Goal: Task Accomplishment & Management: Complete application form

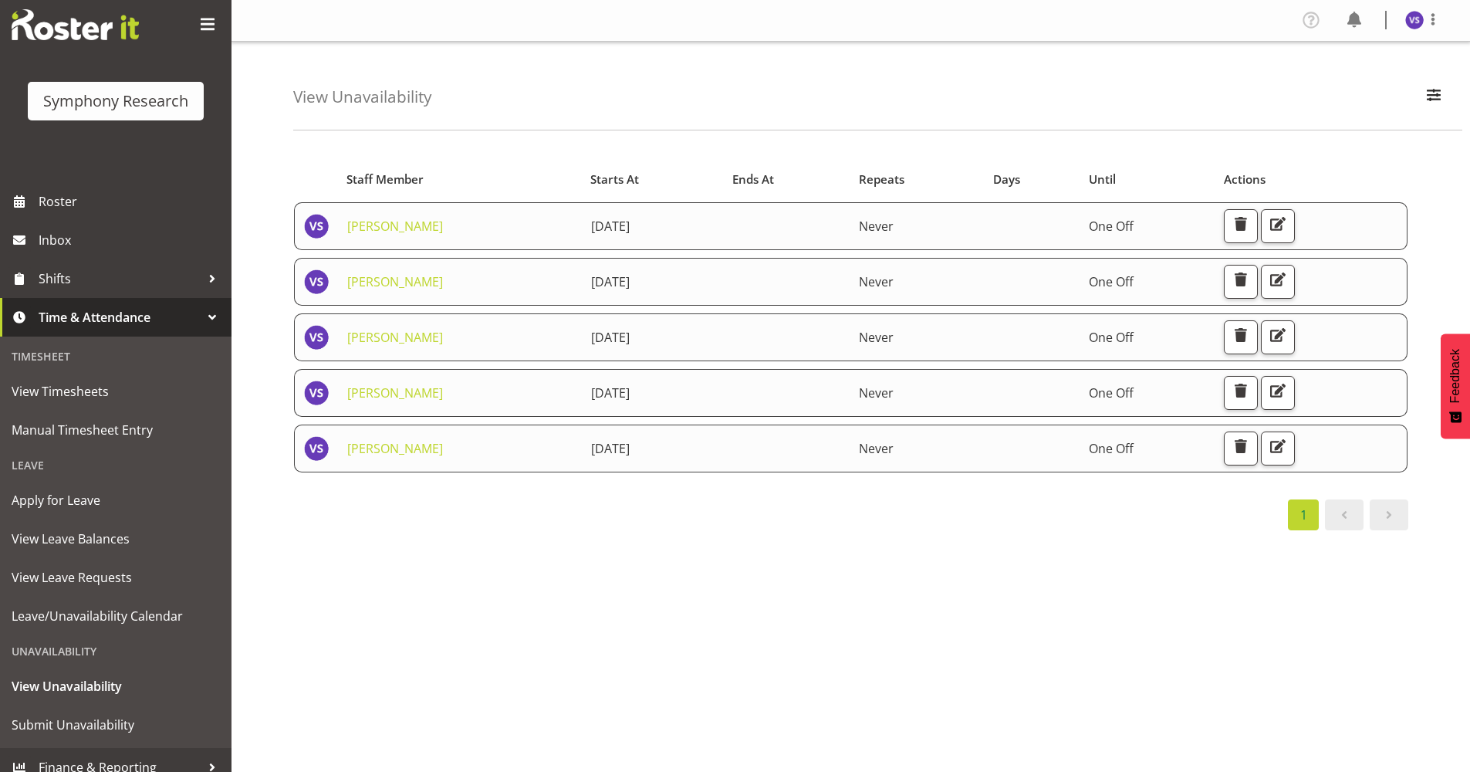
scroll to position [44, 0]
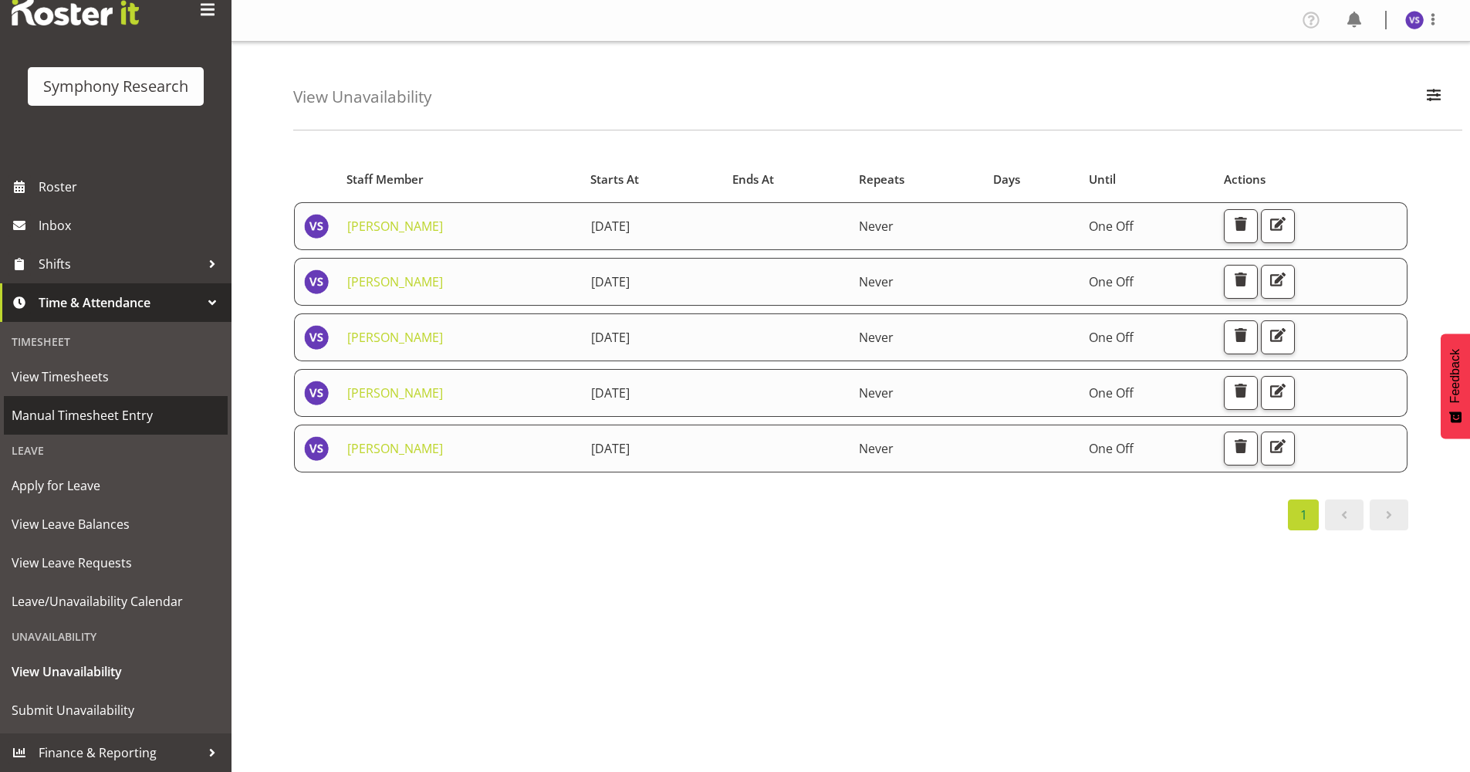
click at [130, 417] on span "Manual Timesheet Entry" at bounding box center [116, 415] width 208 height 23
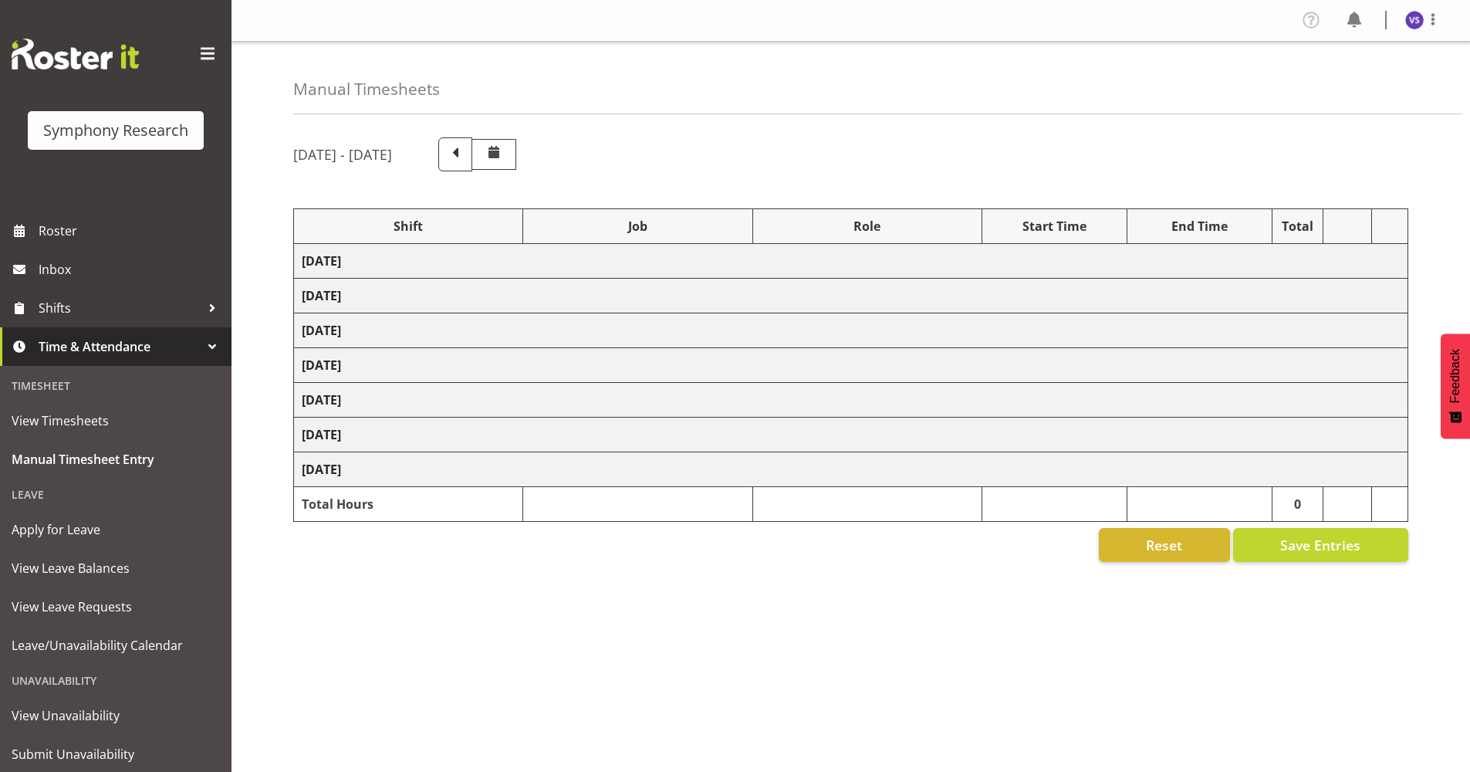
select select "67675"
select select "10239"
select select "47"
select select "9010"
select select "10239"
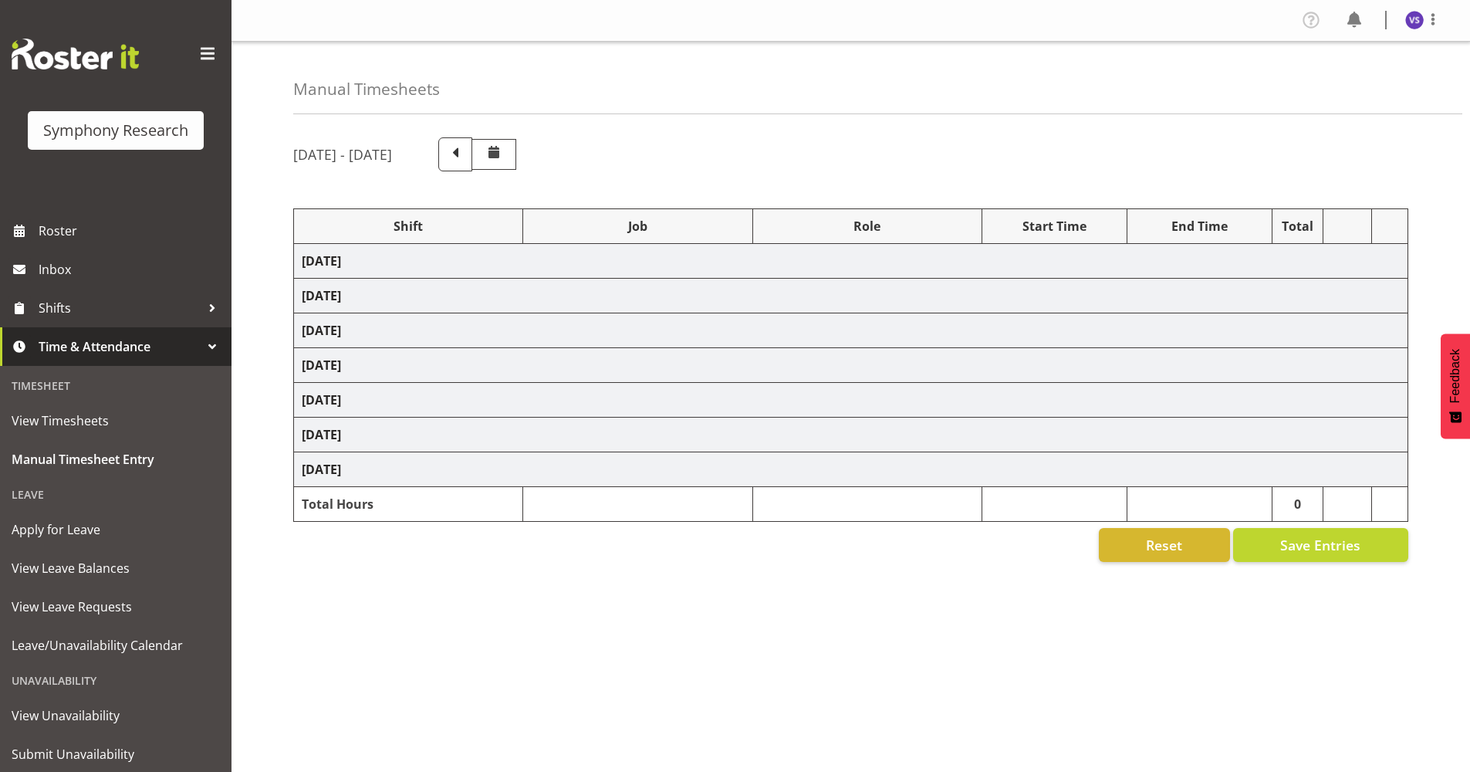
select select "47"
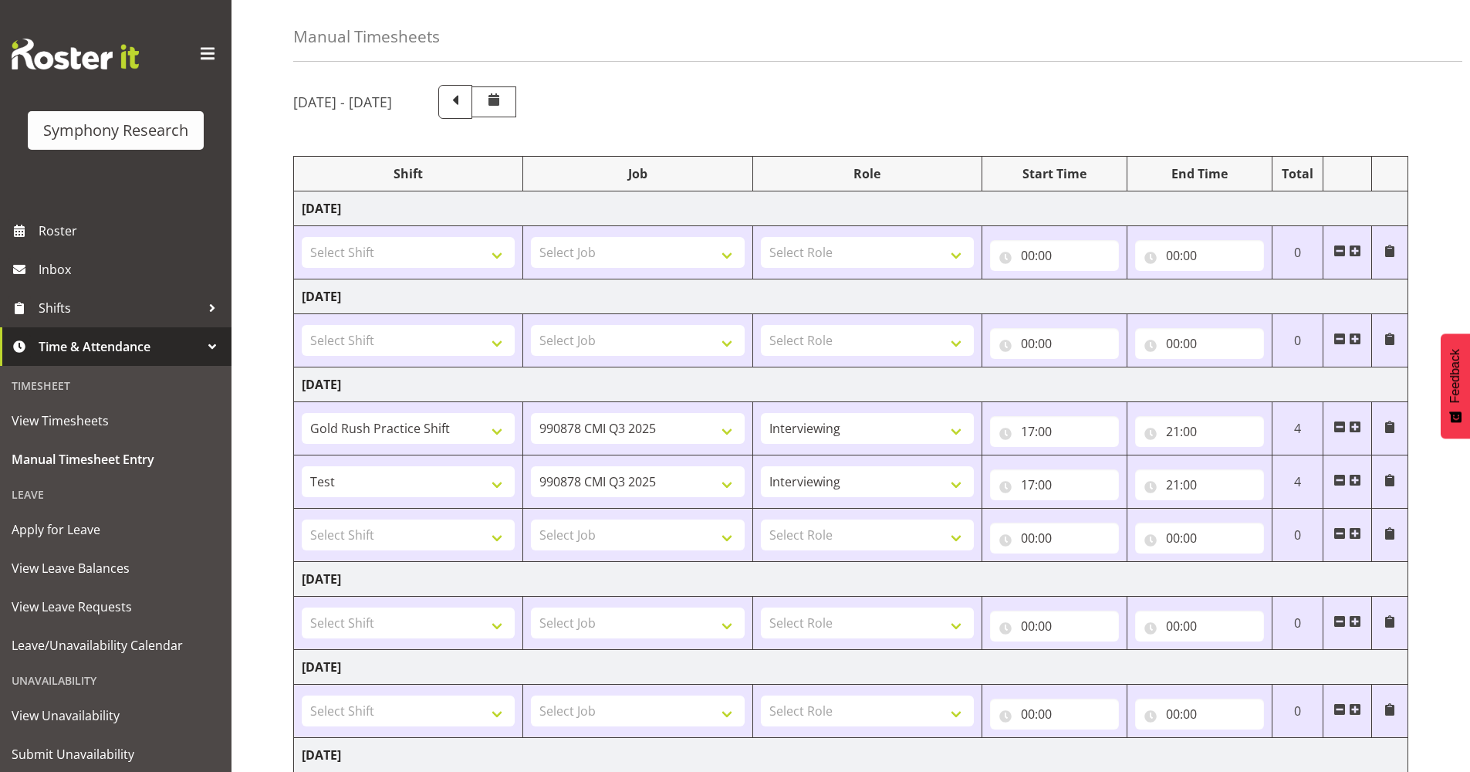
scroll to position [77, 0]
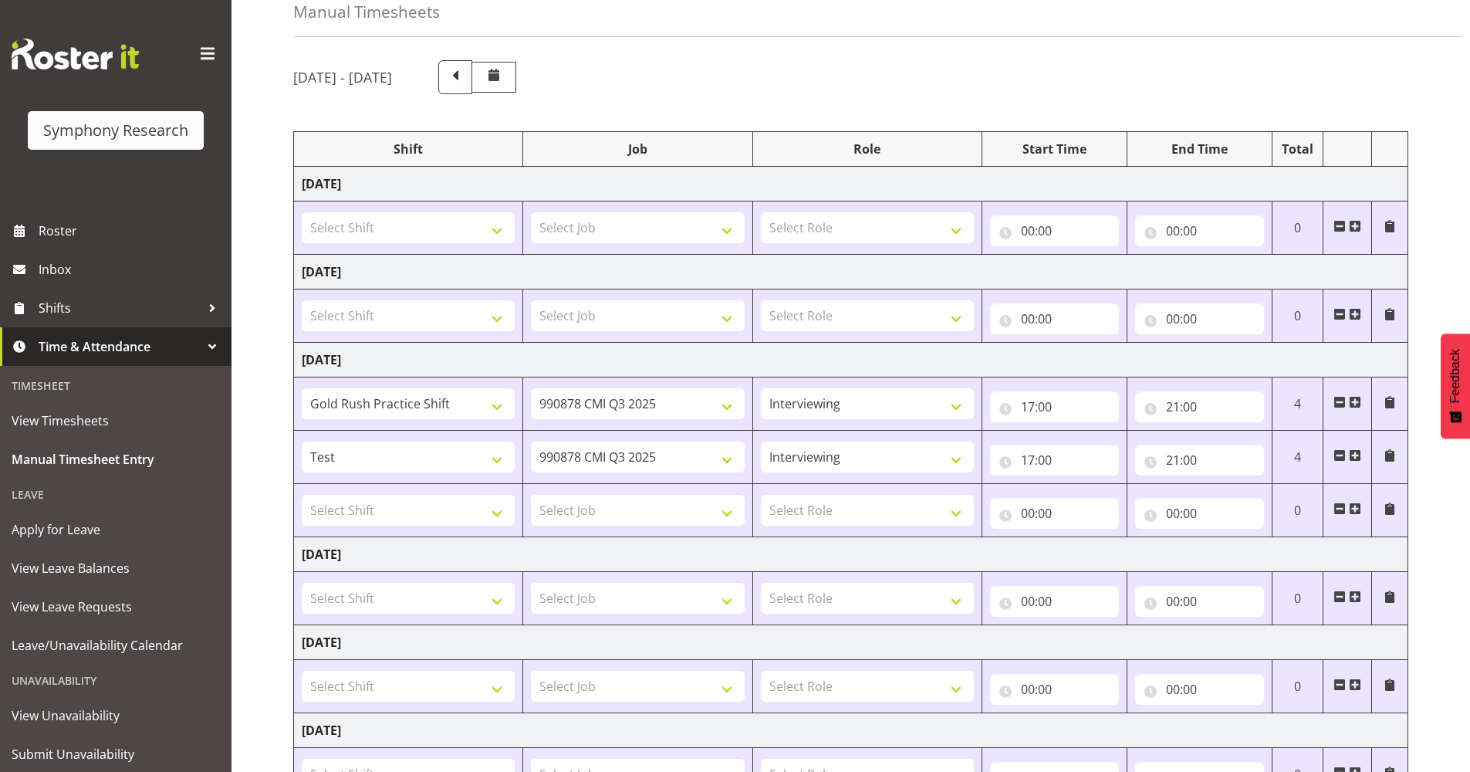
click at [1387, 403] on span at bounding box center [1389, 402] width 12 height 12
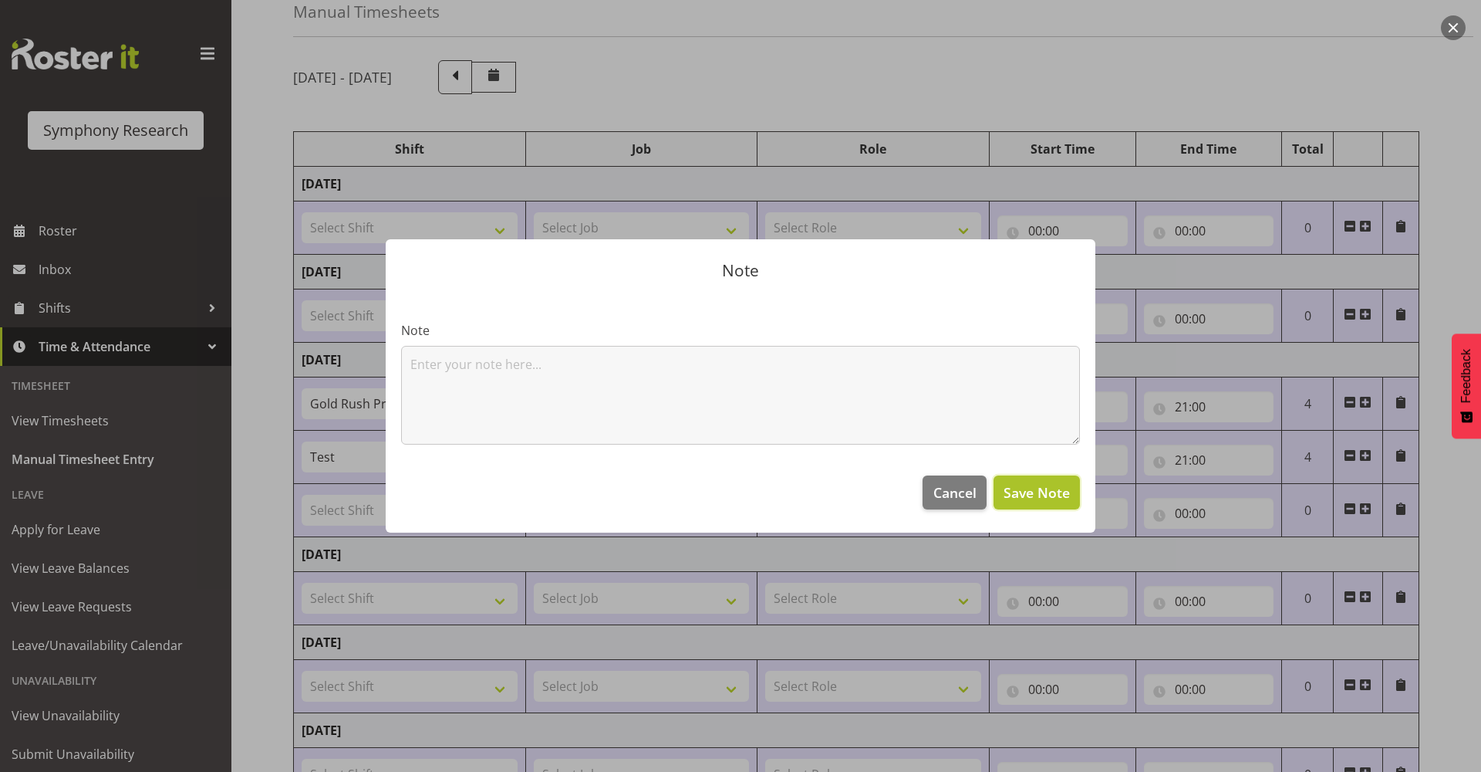
click at [1025, 502] on span "Save Note" at bounding box center [1037, 492] width 66 height 20
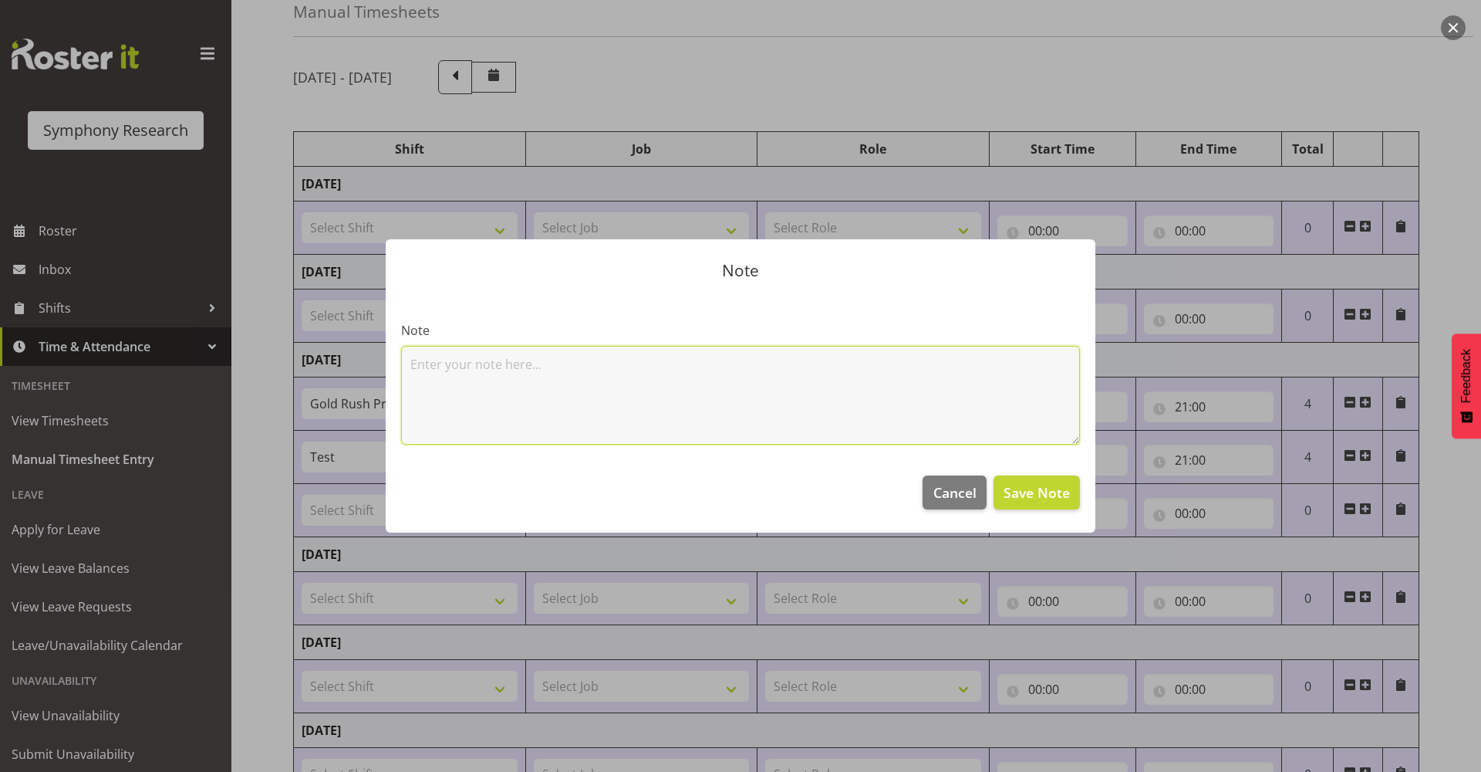
click at [760, 399] on textarea at bounding box center [740, 395] width 679 height 99
type textarea "na"
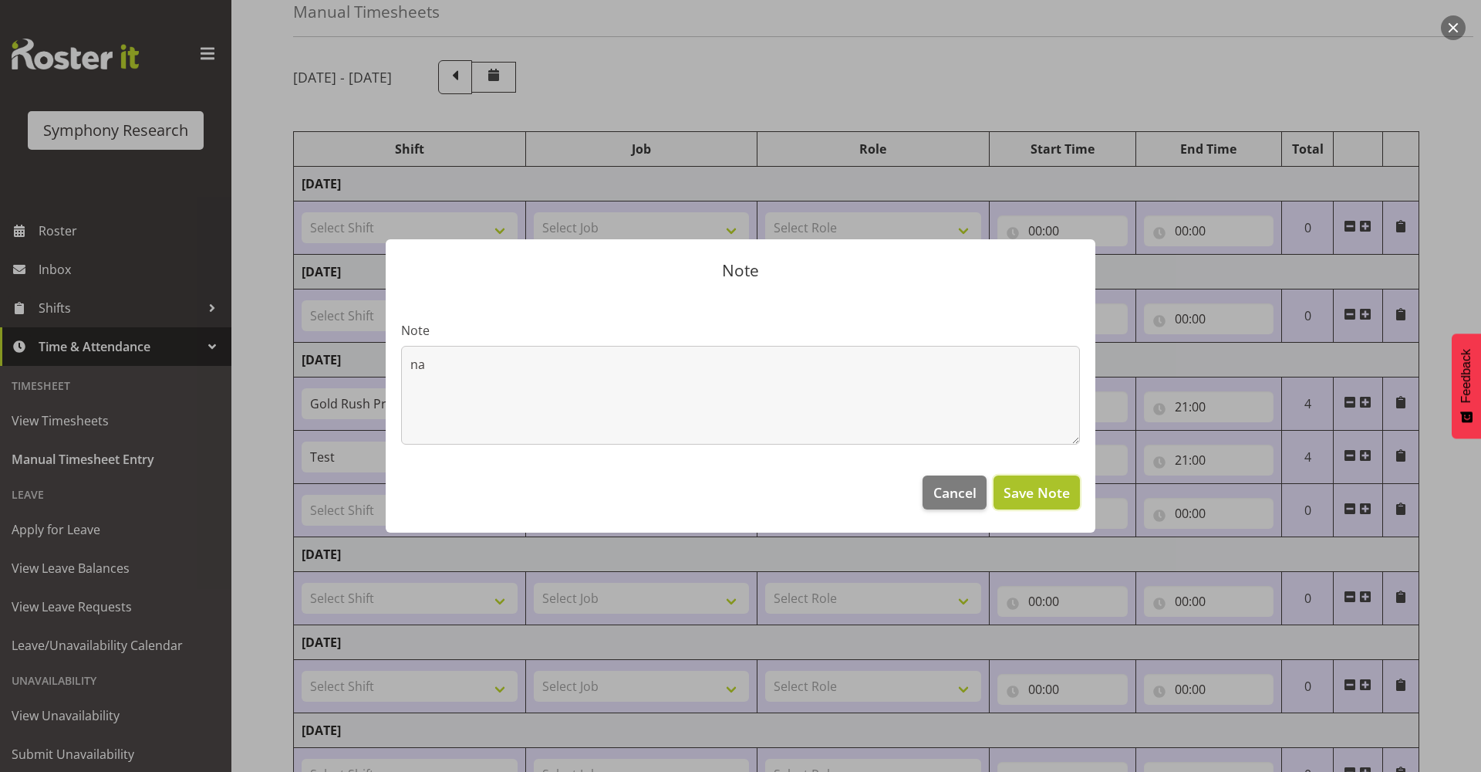
click at [1014, 495] on span "Save Note" at bounding box center [1037, 492] width 66 height 20
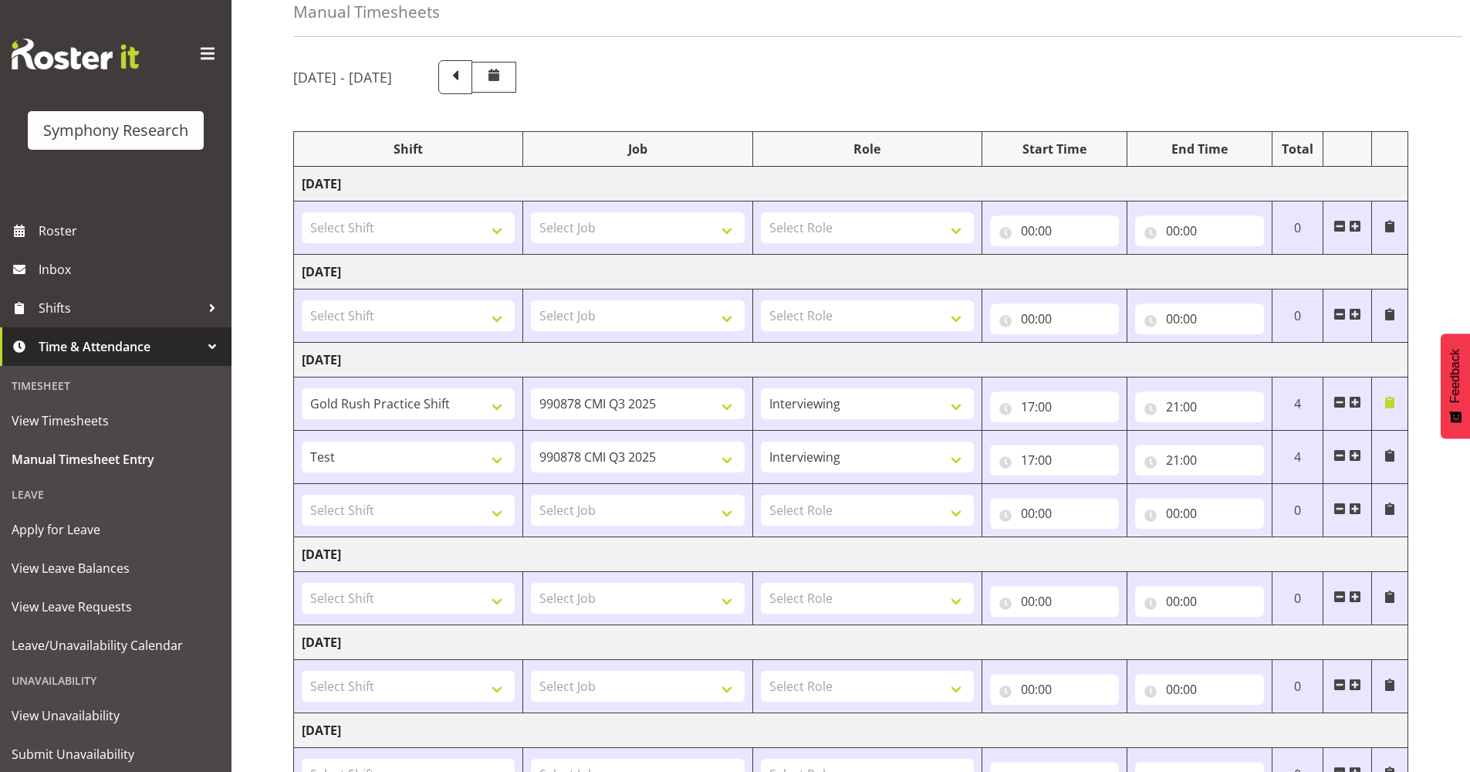
click at [1394, 400] on span at bounding box center [1389, 402] width 12 height 12
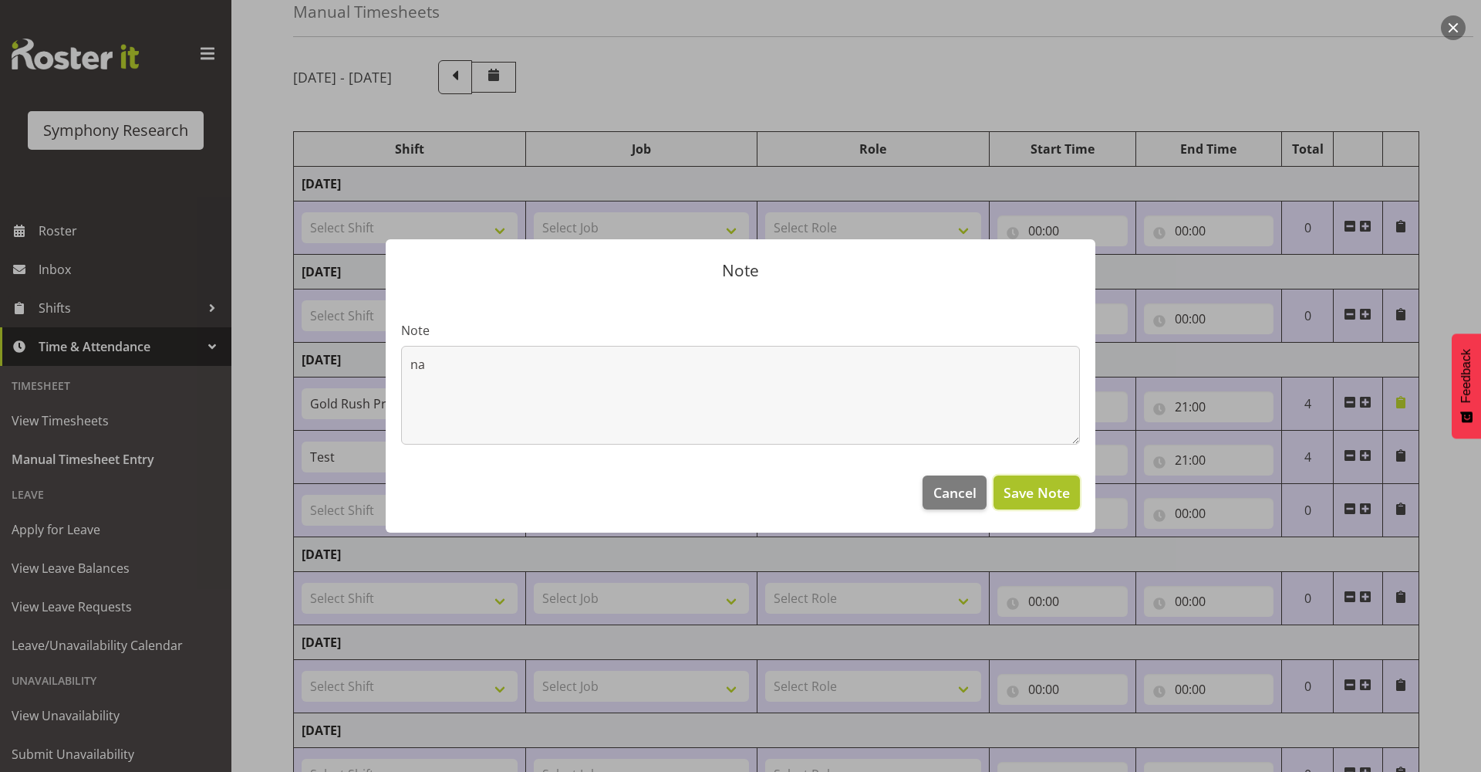
click at [1031, 491] on span "Save Note" at bounding box center [1037, 492] width 66 height 20
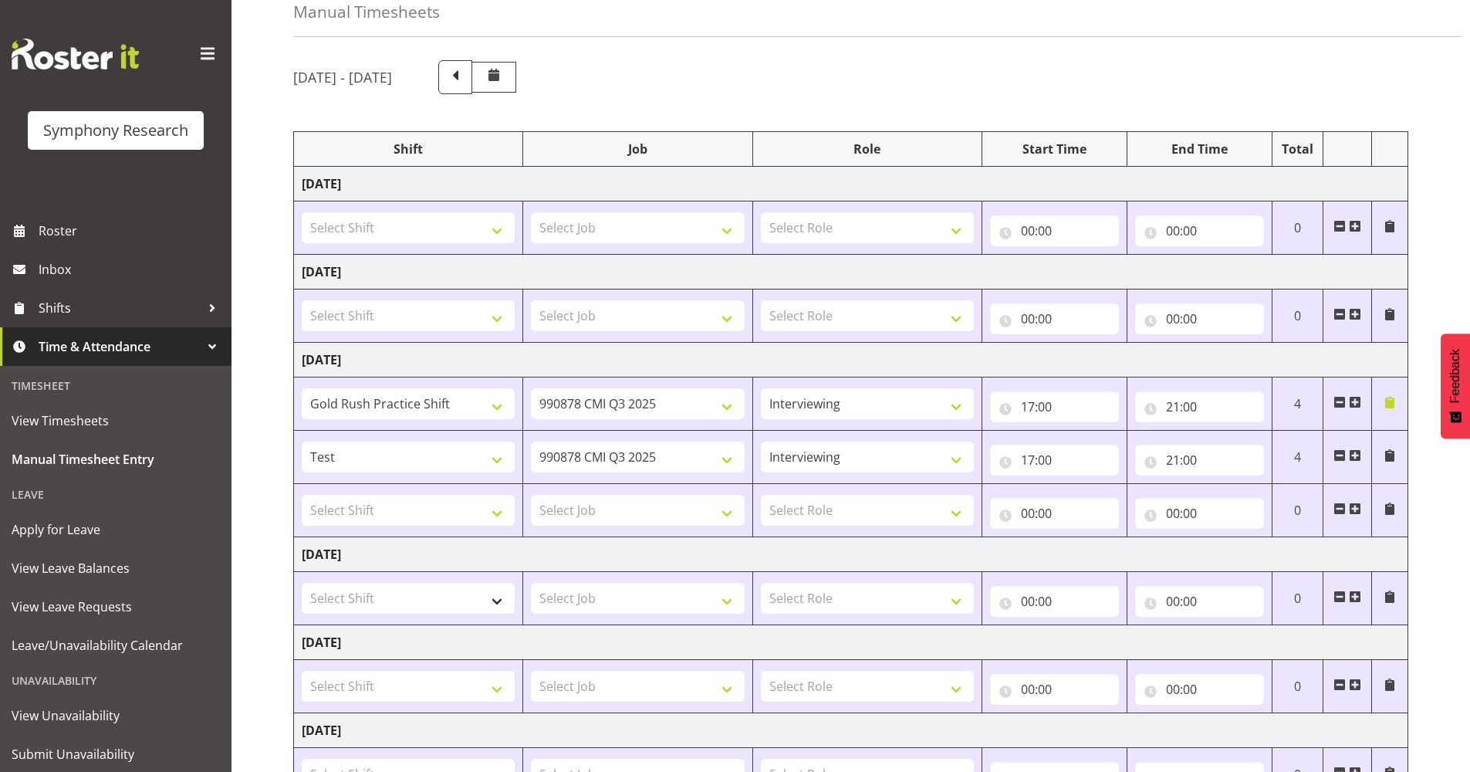
scroll to position [154, 0]
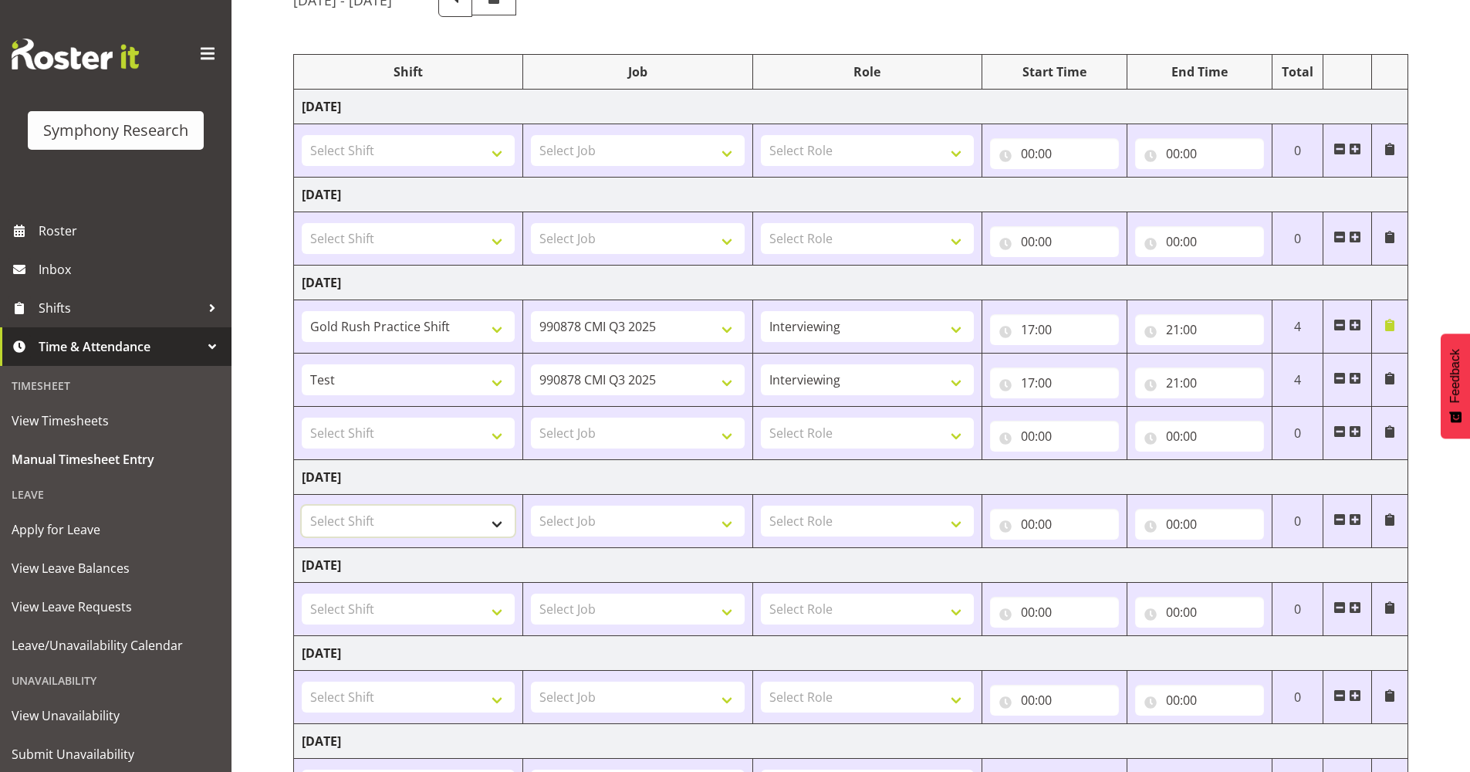
click at [501, 525] on select "Select Shift !!Project Briefing (Job to be assigned) !!Weekend Residential (Ros…" at bounding box center [408, 520] width 213 height 31
select select "413"
click at [302, 505] on select "Select Shift !!Project Briefing (Job to be assigned) !!Weekend Residential (Ros…" at bounding box center [408, 520] width 213 height 31
click at [728, 522] on select "Select Job 550060 IF Admin 553492 World Poll Aus Wave 2 Main 2025 553493 World …" at bounding box center [637, 520] width 213 height 31
select select "10239"
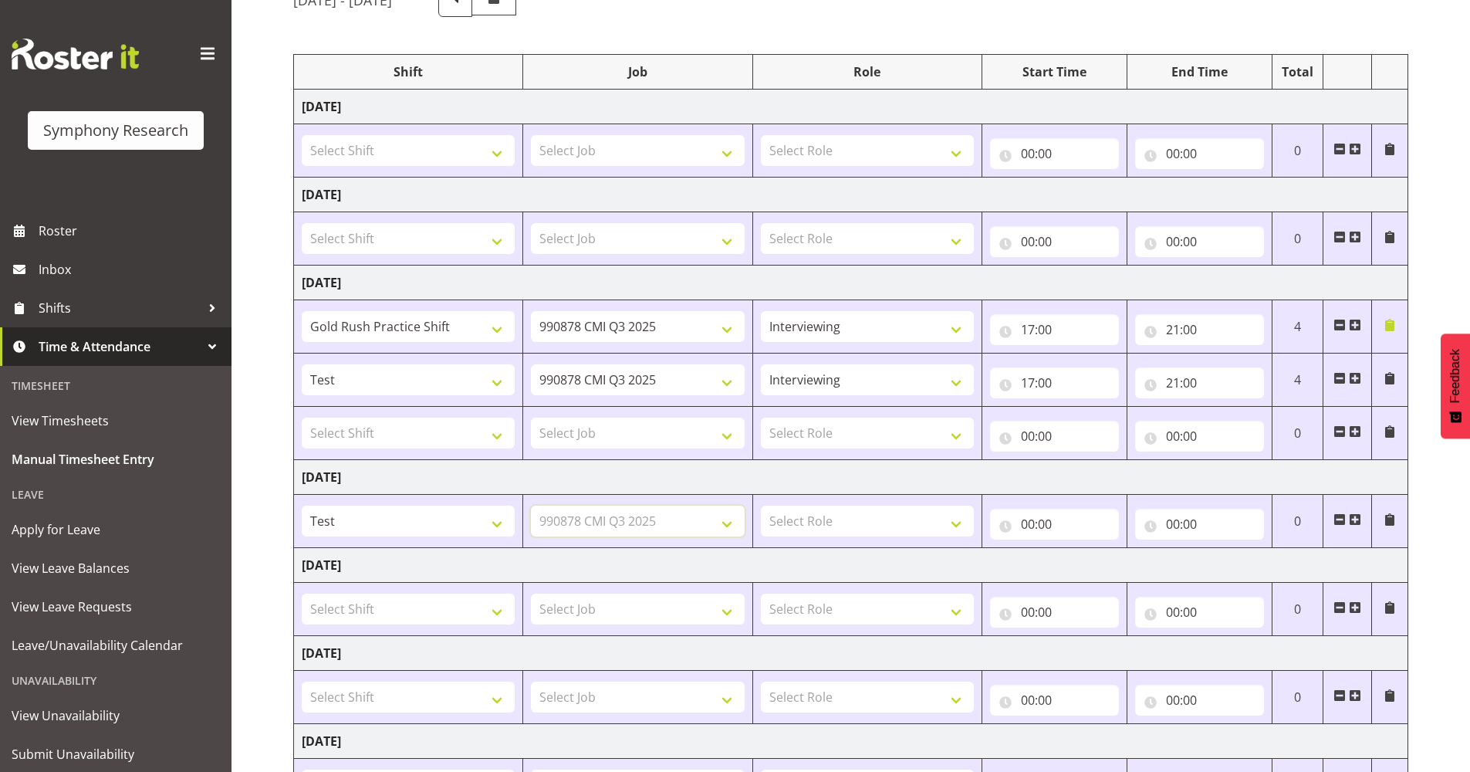
click at [531, 505] on select "Select Job 550060 IF Admin 553492 World Poll Aus Wave 2 Main 2025 553493 World …" at bounding box center [637, 520] width 213 height 31
click at [957, 529] on select "Select Role Briefing Interviewing" at bounding box center [867, 520] width 213 height 31
select select "47"
click at [761, 505] on select "Select Role Briefing Interviewing" at bounding box center [867, 520] width 213 height 31
click at [1016, 518] on input "00:00" at bounding box center [1054, 523] width 129 height 31
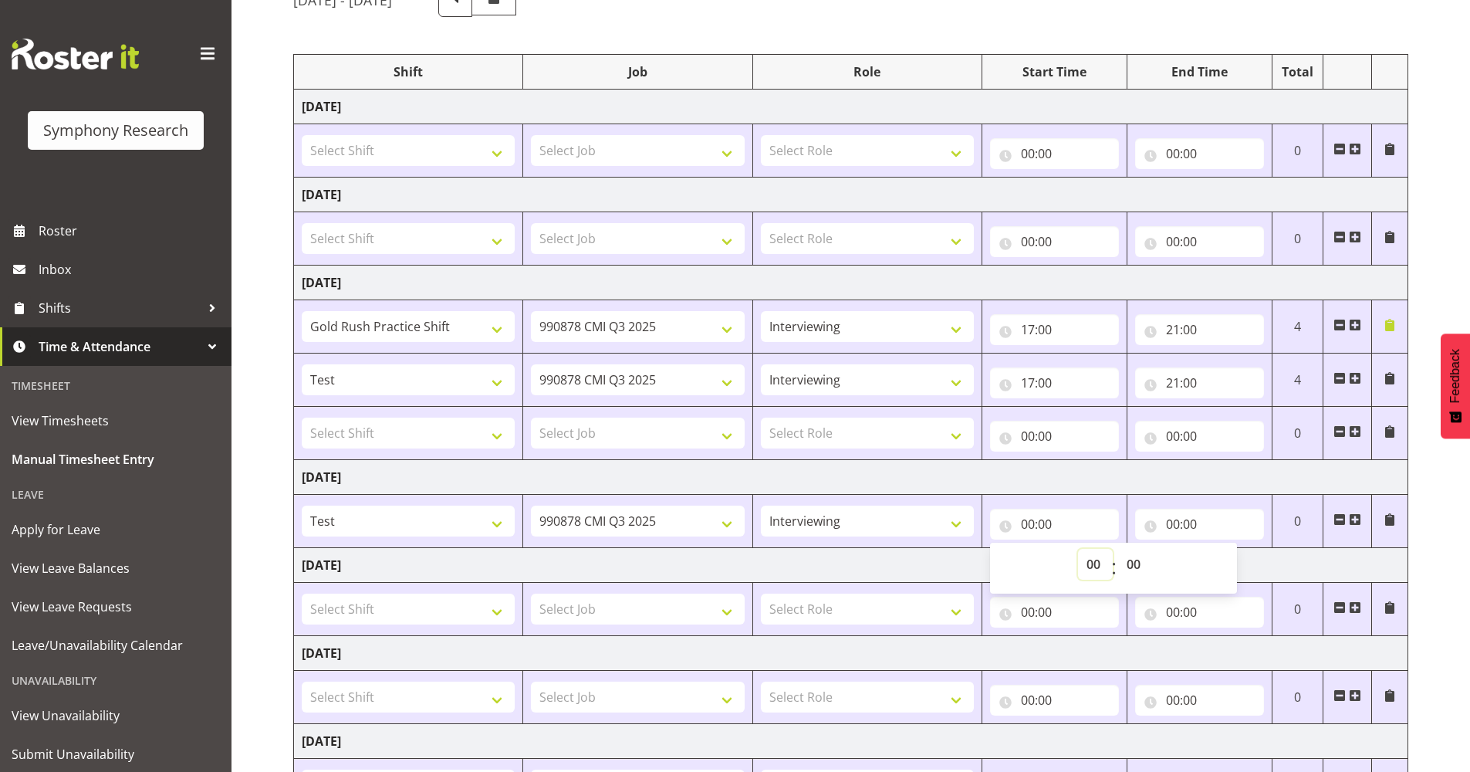
click at [1091, 569] on select "00 01 02 03 04 05 06 07 08 09 10 11 12 13 14 15 16 17 18 19 20 21 22 23" at bounding box center [1095, 564] width 35 height 31
select select "17"
click at [1078, 549] on select "00 01 02 03 04 05 06 07 08 09 10 11 12 13 14 15 16 17 18 19 20 21 22 23" at bounding box center [1095, 564] width 35 height 31
type input "17:00"
click at [1173, 525] on input "00:00" at bounding box center [1199, 523] width 129 height 31
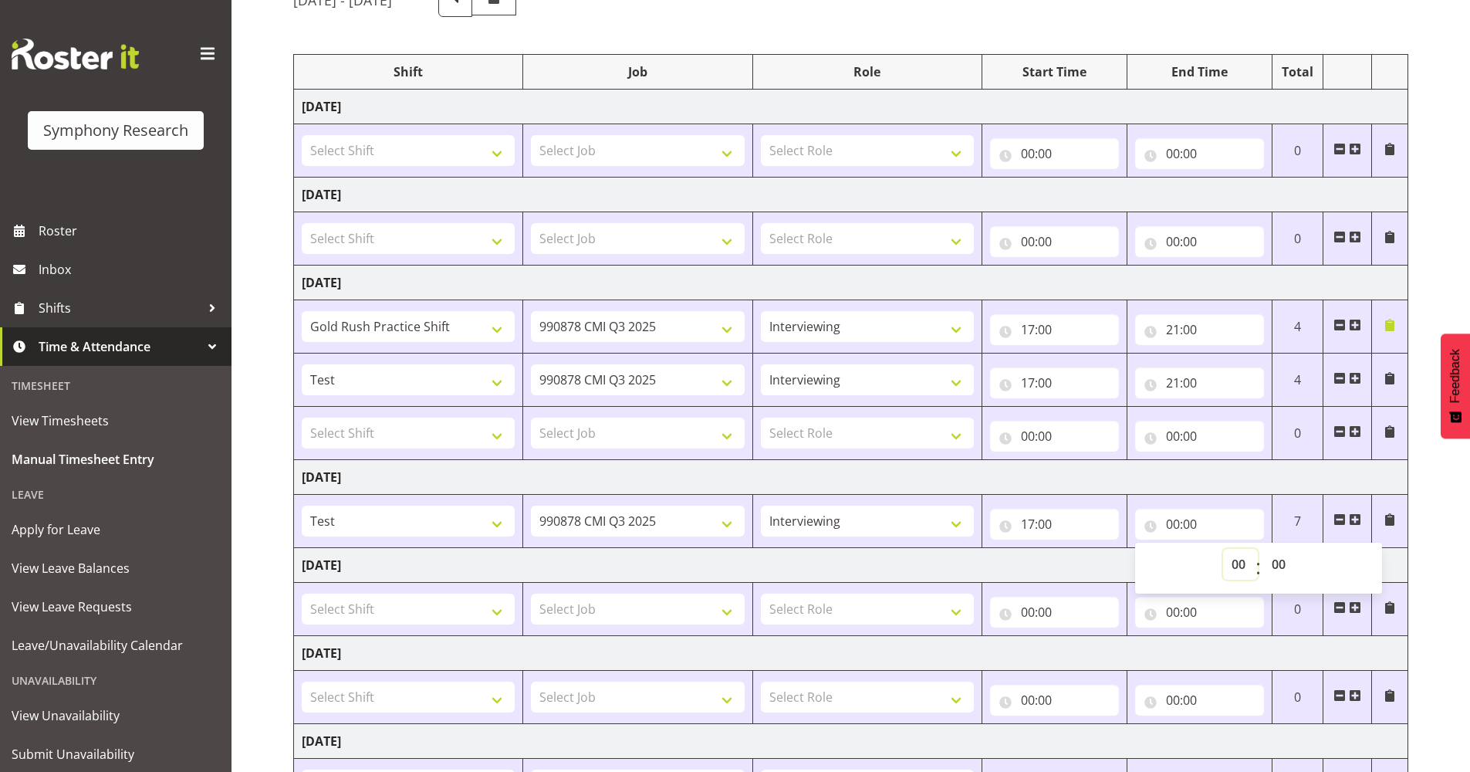
click at [1231, 561] on select "00 01 02 03 04 05 06 07 08 09 10 11 12 13 14 15 16 17 18 19 20 21 22 23" at bounding box center [1240, 564] width 35 height 31
select select "21"
click at [1223, 549] on select "00 01 02 03 04 05 06 07 08 09 10 11 12 13 14 15 16 17 18 19 20 21 22 23" at bounding box center [1240, 564] width 35 height 31
type input "21:00"
click at [1393, 328] on span at bounding box center [1389, 325] width 12 height 12
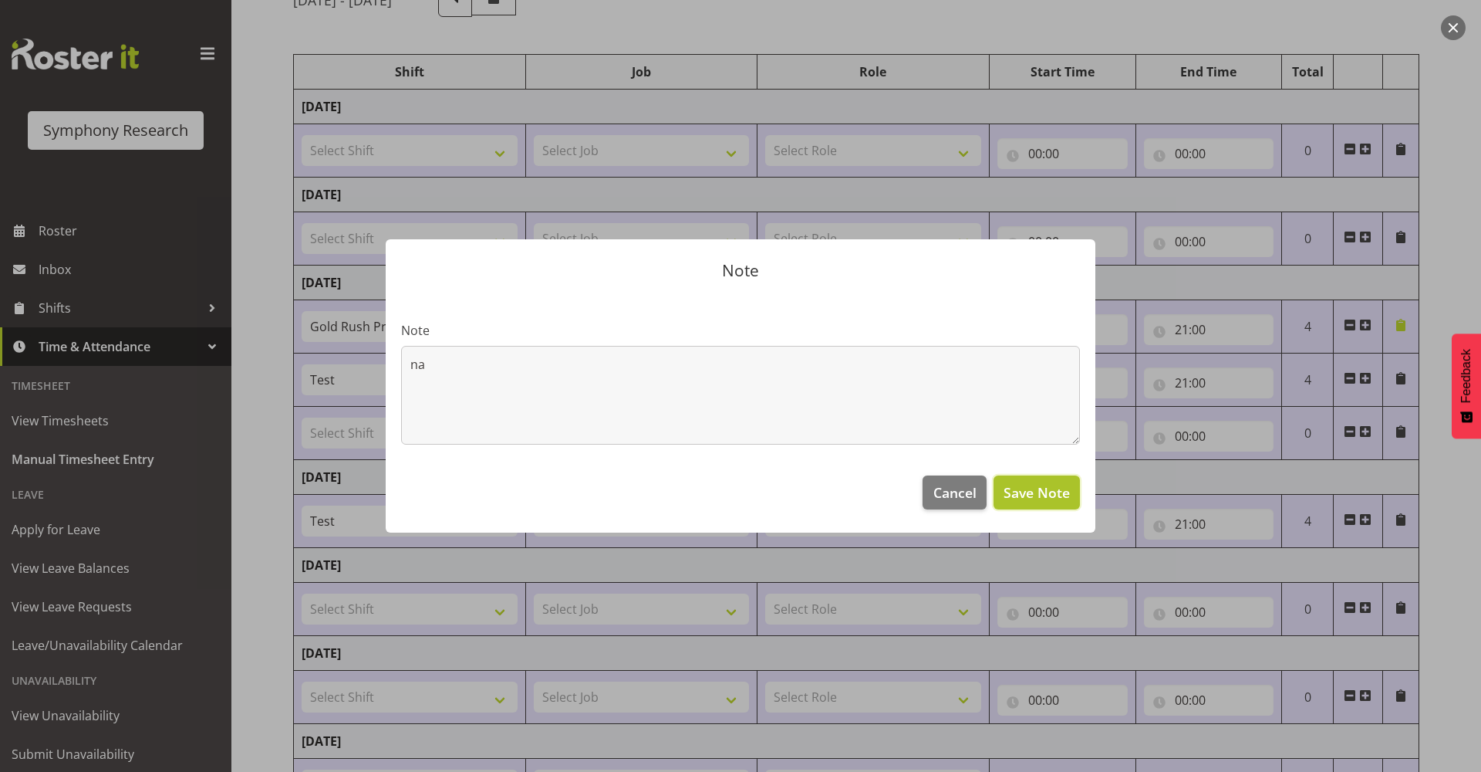
click at [1034, 492] on span "Save Note" at bounding box center [1037, 492] width 66 height 20
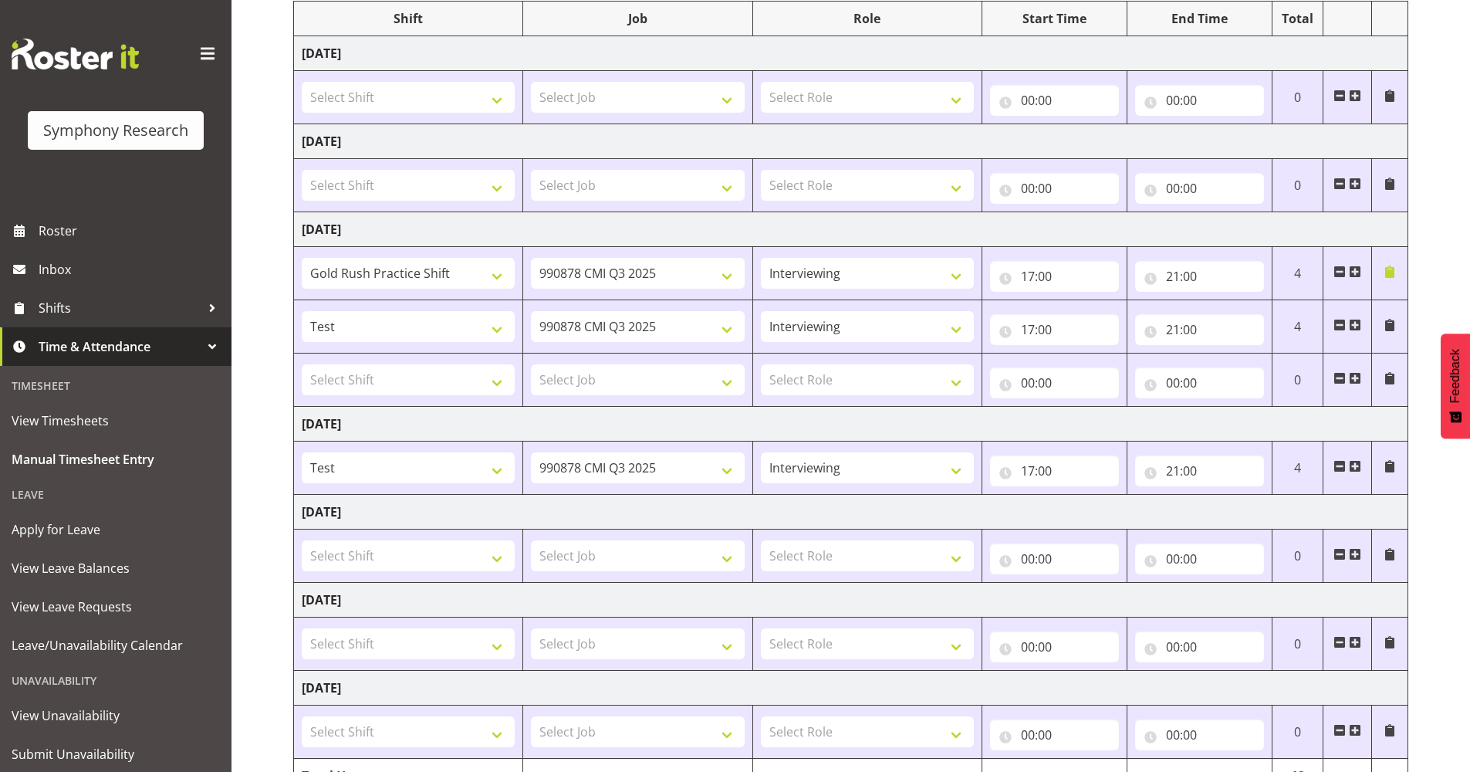
scroll to position [292, 0]
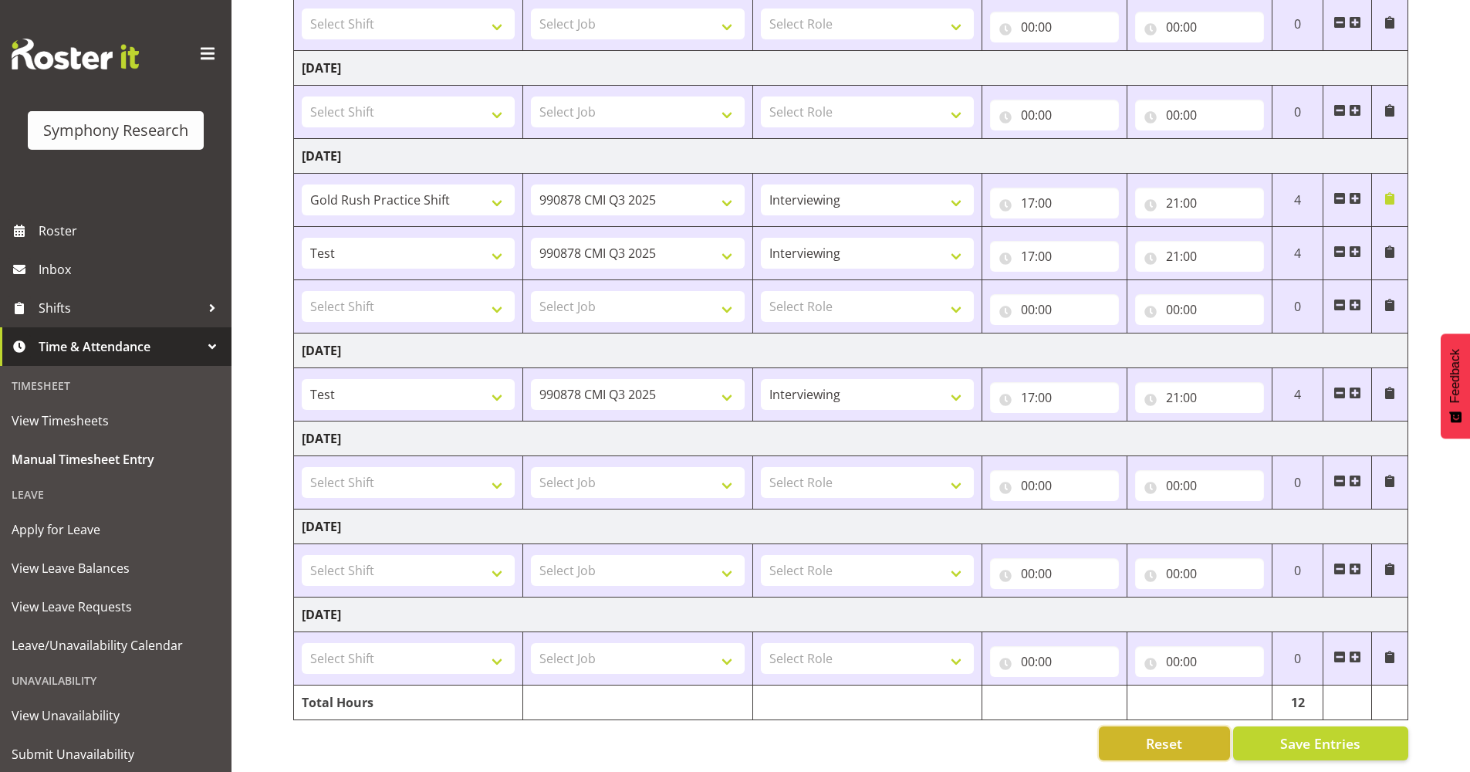
click at [1156, 733] on span "Reset" at bounding box center [1164, 743] width 36 height 20
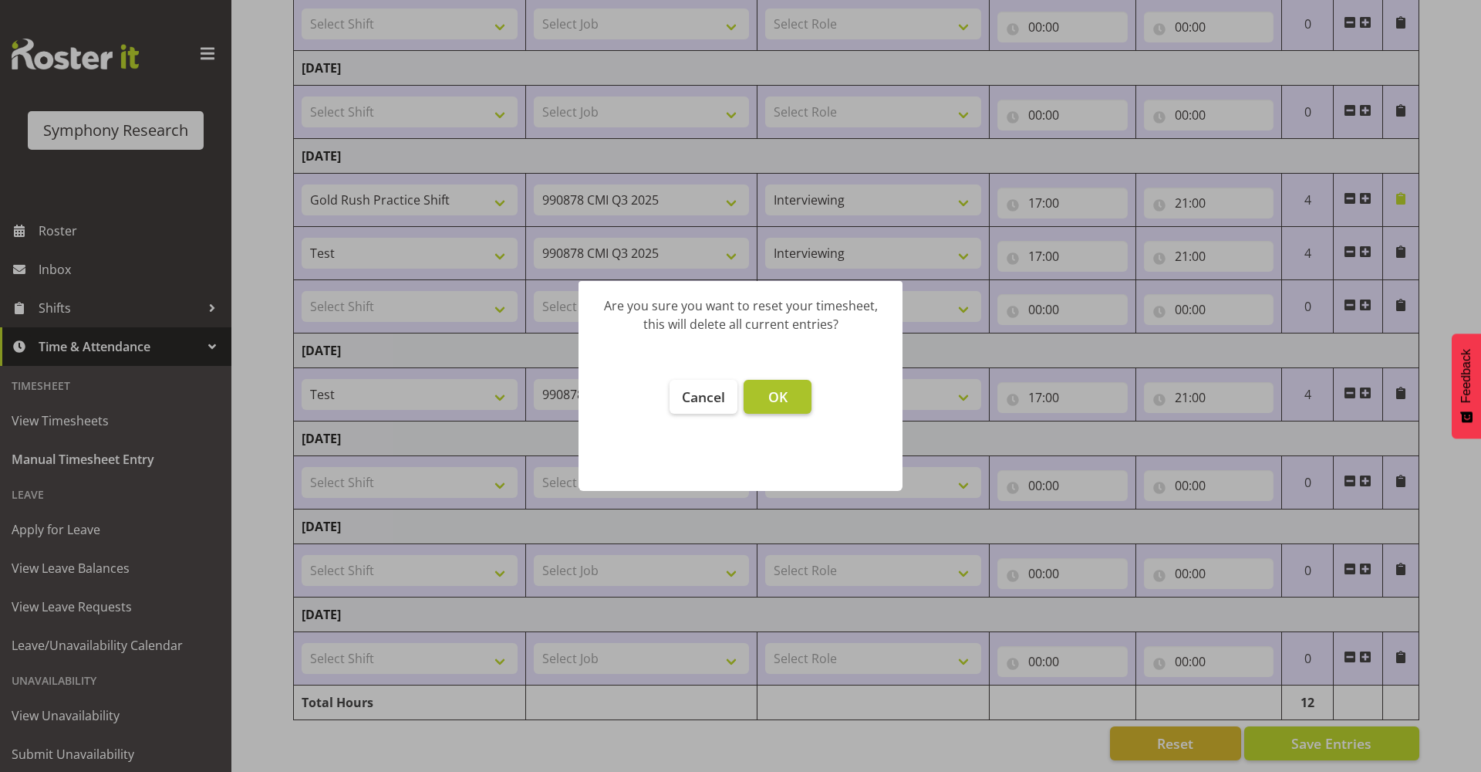
click at [799, 400] on button "OK" at bounding box center [778, 397] width 68 height 34
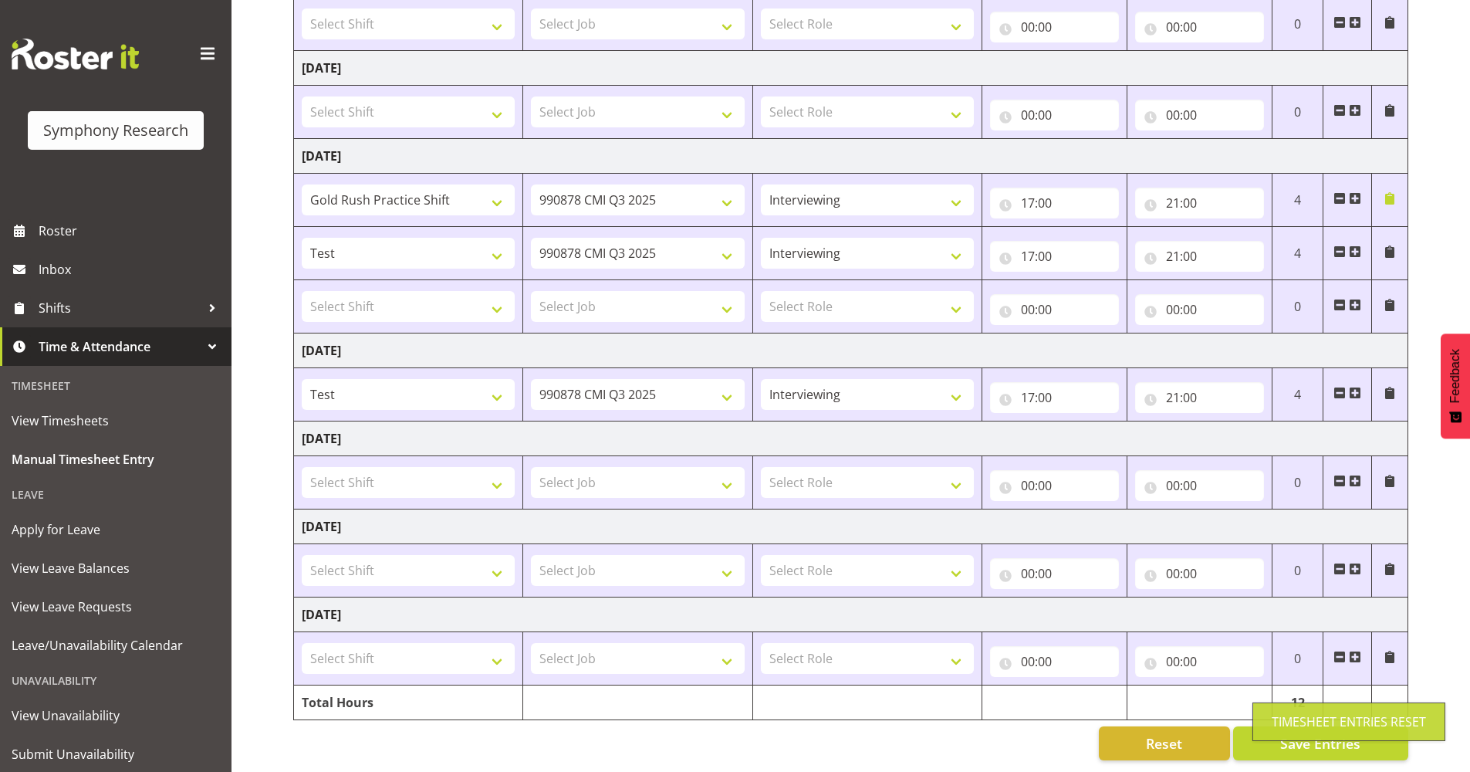
type input "00:00"
select select
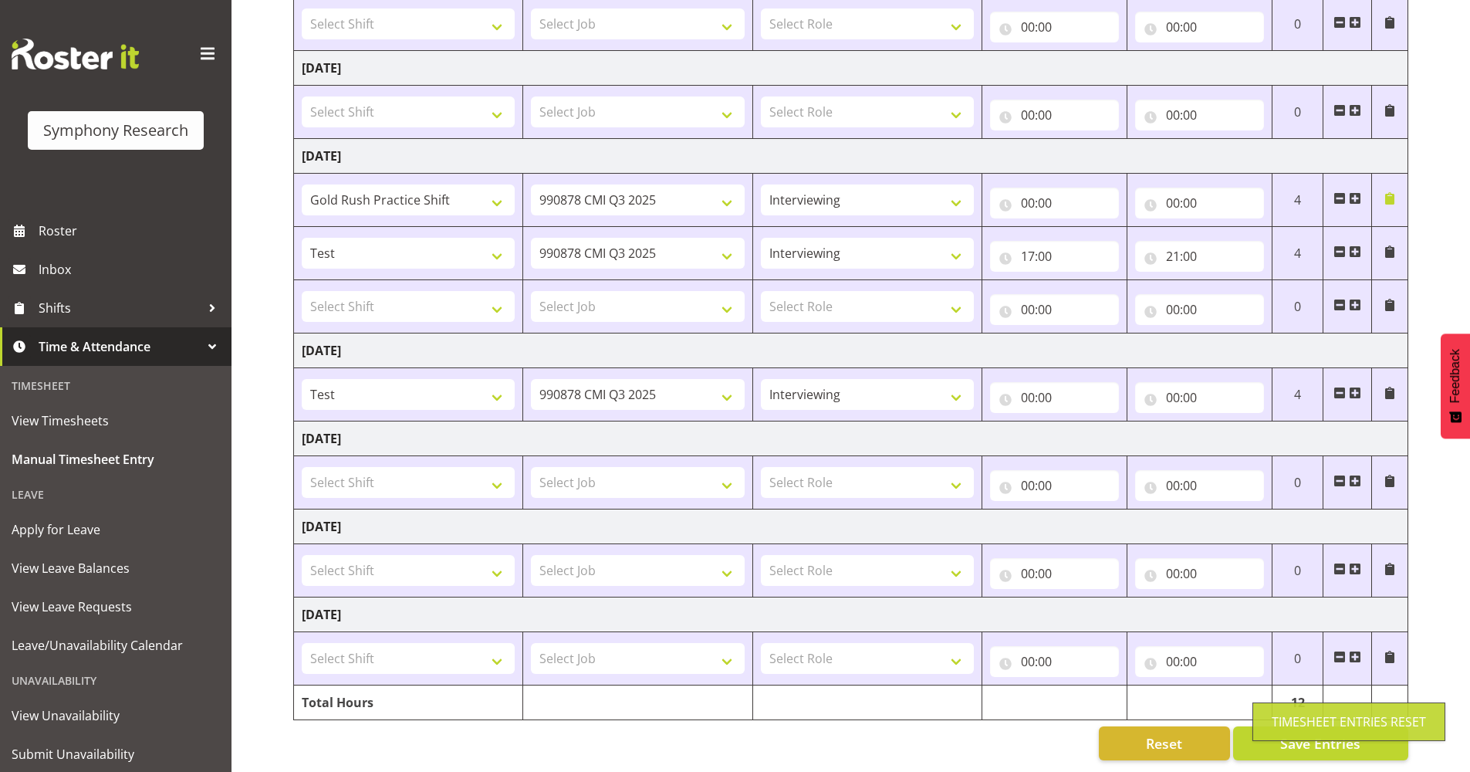
select select
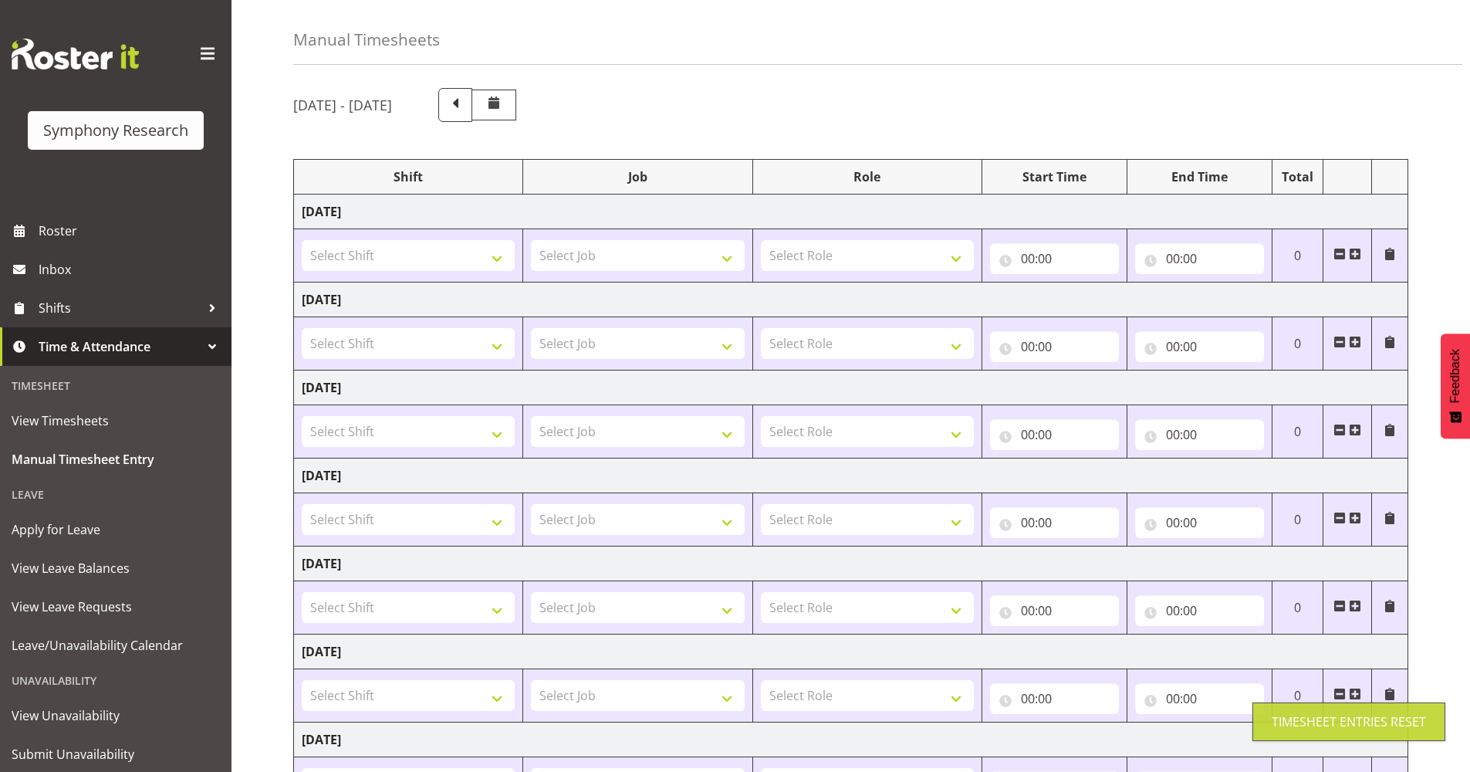
scroll to position [32, 0]
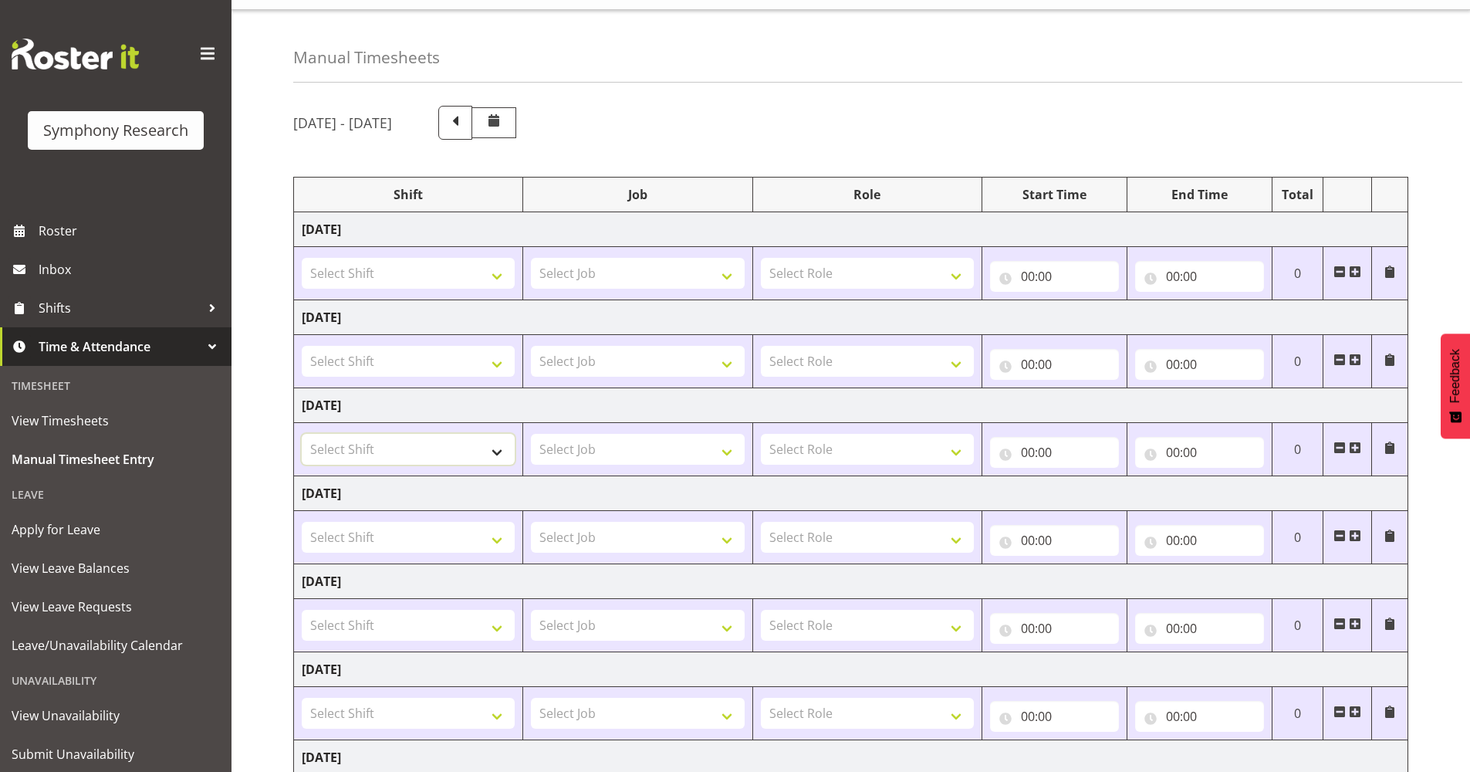
click at [494, 455] on select "Select Shift !!Project Briefing (Job to be assigned) !!Weekend Residential (Ros…" at bounding box center [408, 449] width 213 height 31
select select "2676"
click at [302, 434] on select "Select Shift !!Project Briefing (Job to be assigned) !!Weekend Residential (Ros…" at bounding box center [408, 449] width 213 height 31
click at [731, 459] on select "Select Job 550060 IF Admin 553492 World Poll Aus Wave 2 Main 2025 553493 World …" at bounding box center [637, 449] width 213 height 31
select select "10239"
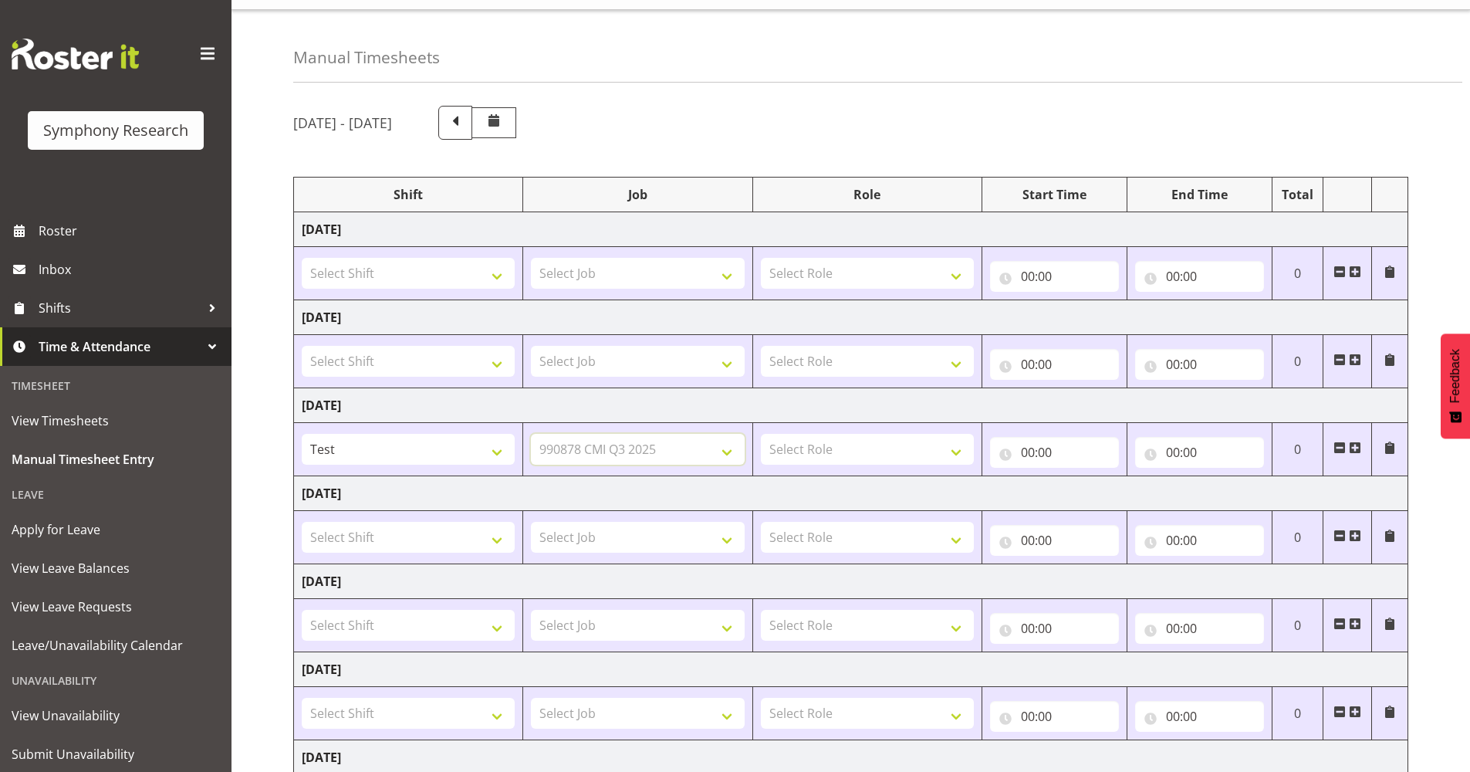
click at [531, 434] on select "Select Job 550060 IF Admin 553492 World Poll Aus Wave 2 Main 2025 553493 World …" at bounding box center [637, 449] width 213 height 31
click at [498, 536] on select "Select Shift !!Project Briefing (Job to be assigned) !!Weekend Residential (Ros…" at bounding box center [408, 537] width 213 height 31
select select "2676"
click at [302, 522] on select "Select Shift !!Project Briefing (Job to be assigned) !!Weekend Residential (Ros…" at bounding box center [408, 537] width 213 height 31
click at [735, 545] on select "Select Job 550060 IF Admin 553492 World Poll Aus Wave 2 Main 2025 553493 World …" at bounding box center [637, 537] width 213 height 31
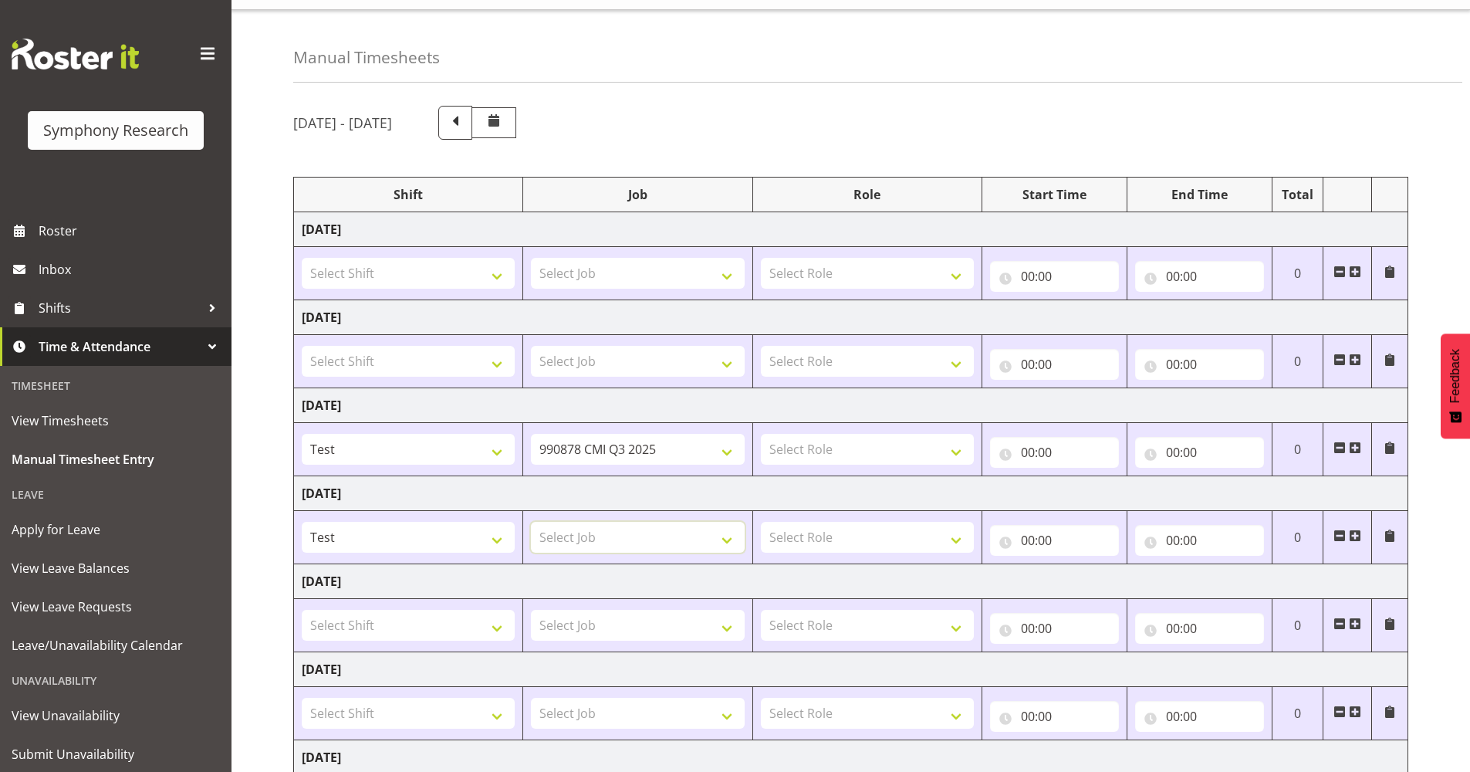
select select "10239"
click at [531, 522] on select "Select Job 550060 IF Admin 553492 World Poll Aus Wave 2 Main 2025 553493 World …" at bounding box center [637, 537] width 213 height 31
click at [958, 445] on select "Select Role Briefing Interviewing" at bounding box center [867, 449] width 213 height 31
select select "47"
click at [761, 434] on select "Select Role Briefing Interviewing" at bounding box center [867, 449] width 213 height 31
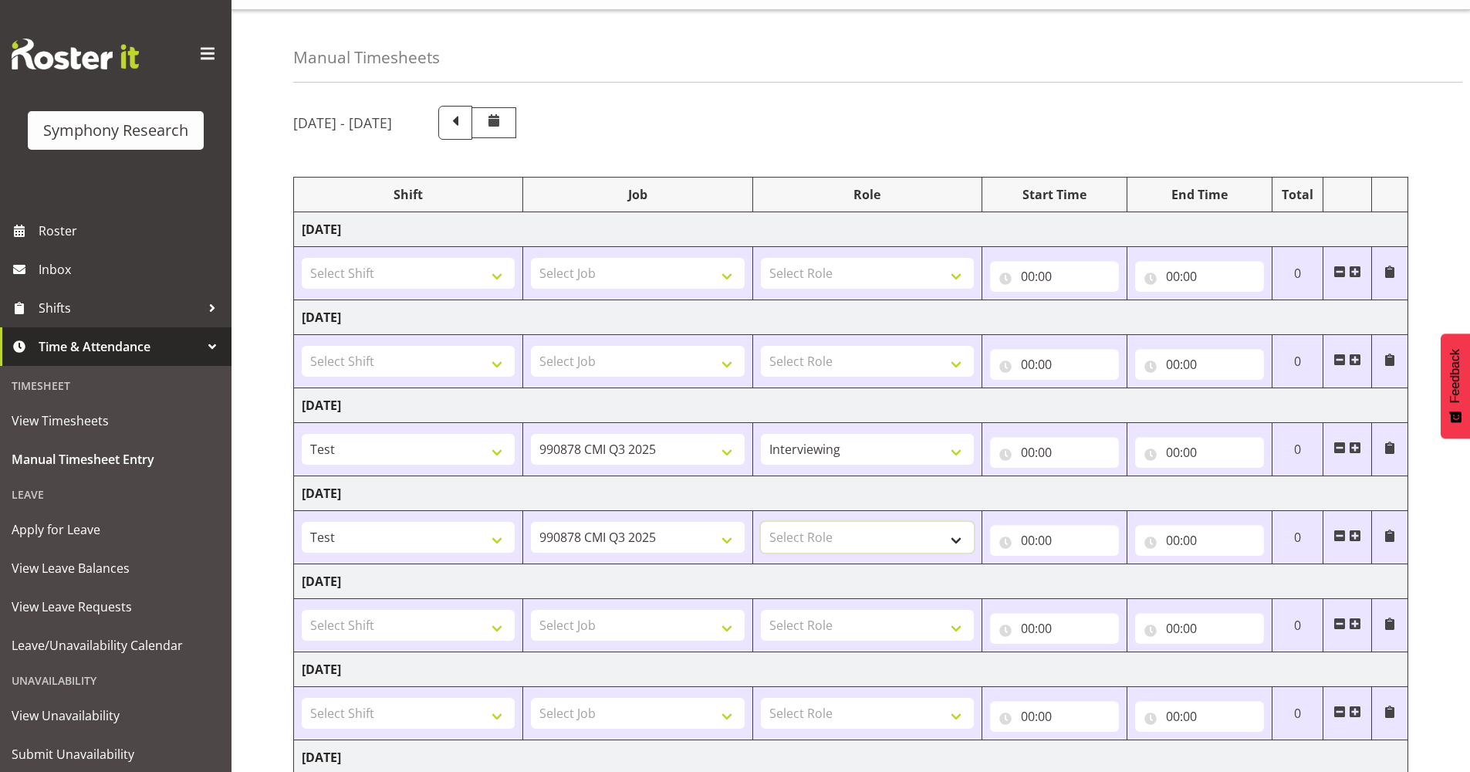
drag, startPoint x: 959, startPoint y: 545, endPoint x: 943, endPoint y: 545, distance: 16.2
click at [959, 544] on select "Select Role Briefing Interviewing" at bounding box center [867, 537] width 213 height 31
select select "47"
click at [761, 522] on select "Select Role Briefing Interviewing" at bounding box center [867, 537] width 213 height 31
click at [1027, 457] on input "00:00" at bounding box center [1054, 452] width 129 height 31
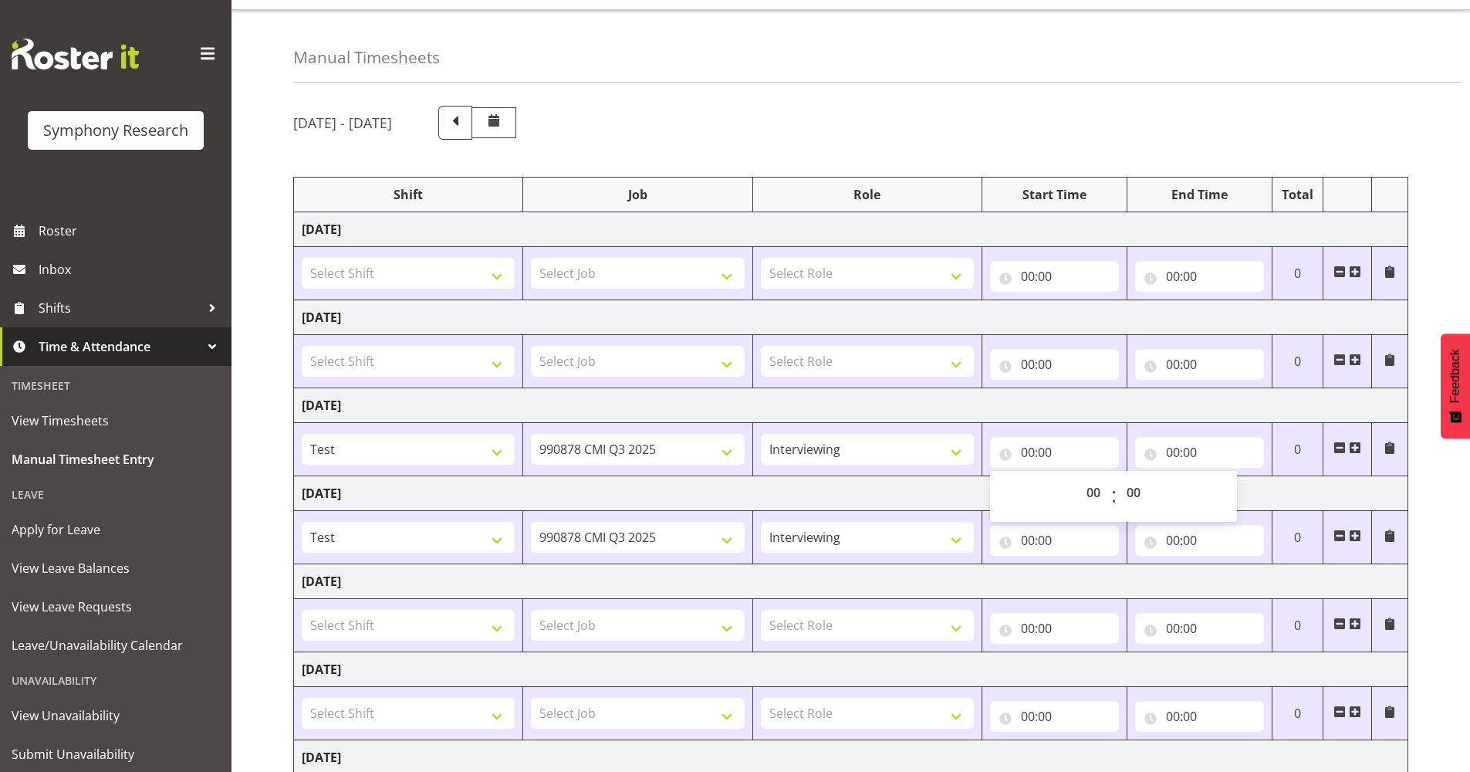
click at [1076, 495] on div "00 01 02 03 04 05 06 07 08 09 10 11 12 13 14 15 16 17 18 19 20 21 22 23" at bounding box center [1093, 496] width 35 height 39
click at [1089, 496] on select "00 01 02 03 04 05 06 07 08 09 10 11 12 13 14 15 16 17 18 19 20 21 22 23" at bounding box center [1095, 492] width 35 height 31
select select "17"
click at [1078, 477] on select "00 01 02 03 04 05 06 07 08 09 10 11 12 13 14 15 16 17 18 19 20 21 22 23" at bounding box center [1095, 492] width 35 height 31
type input "17:00"
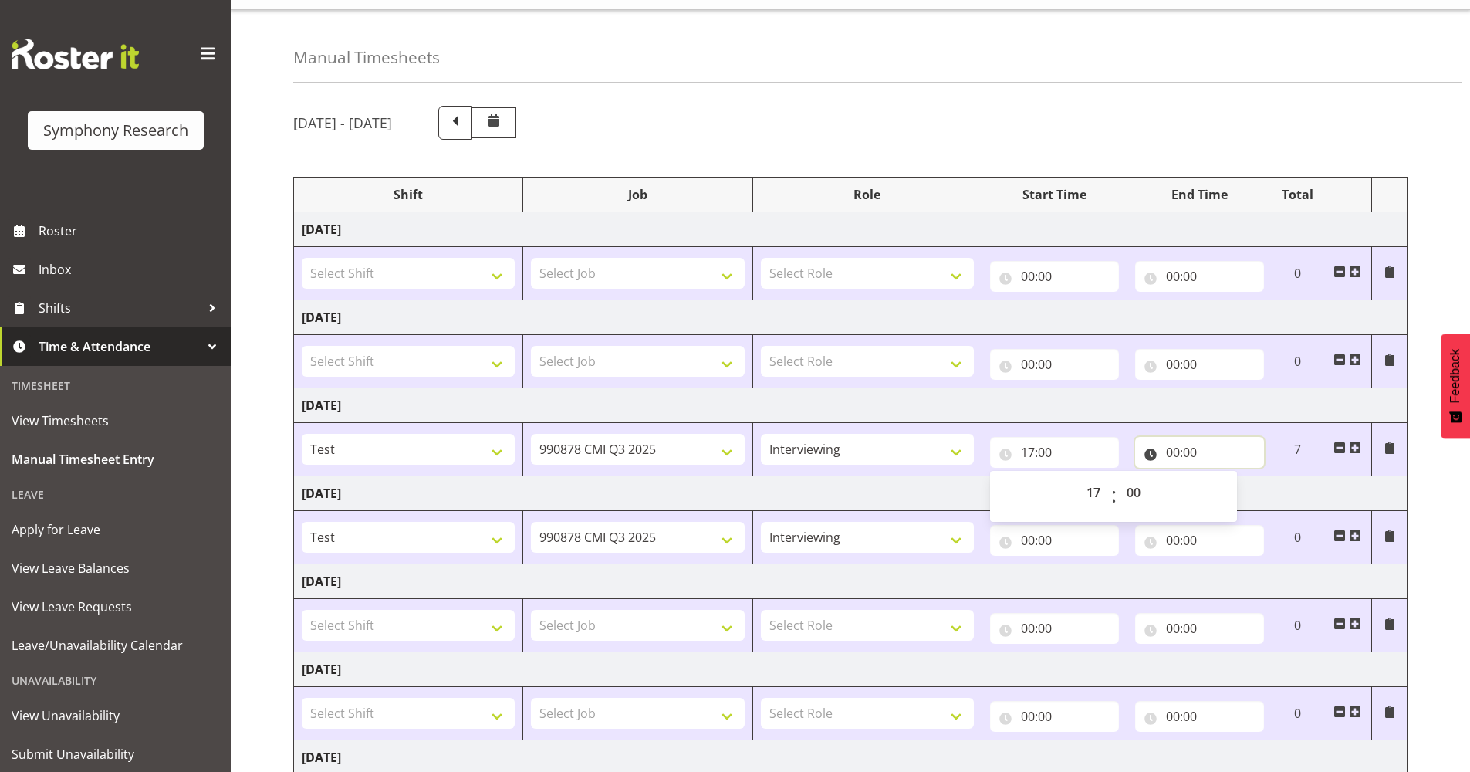
click at [1175, 453] on input "00:00" at bounding box center [1199, 452] width 129 height 31
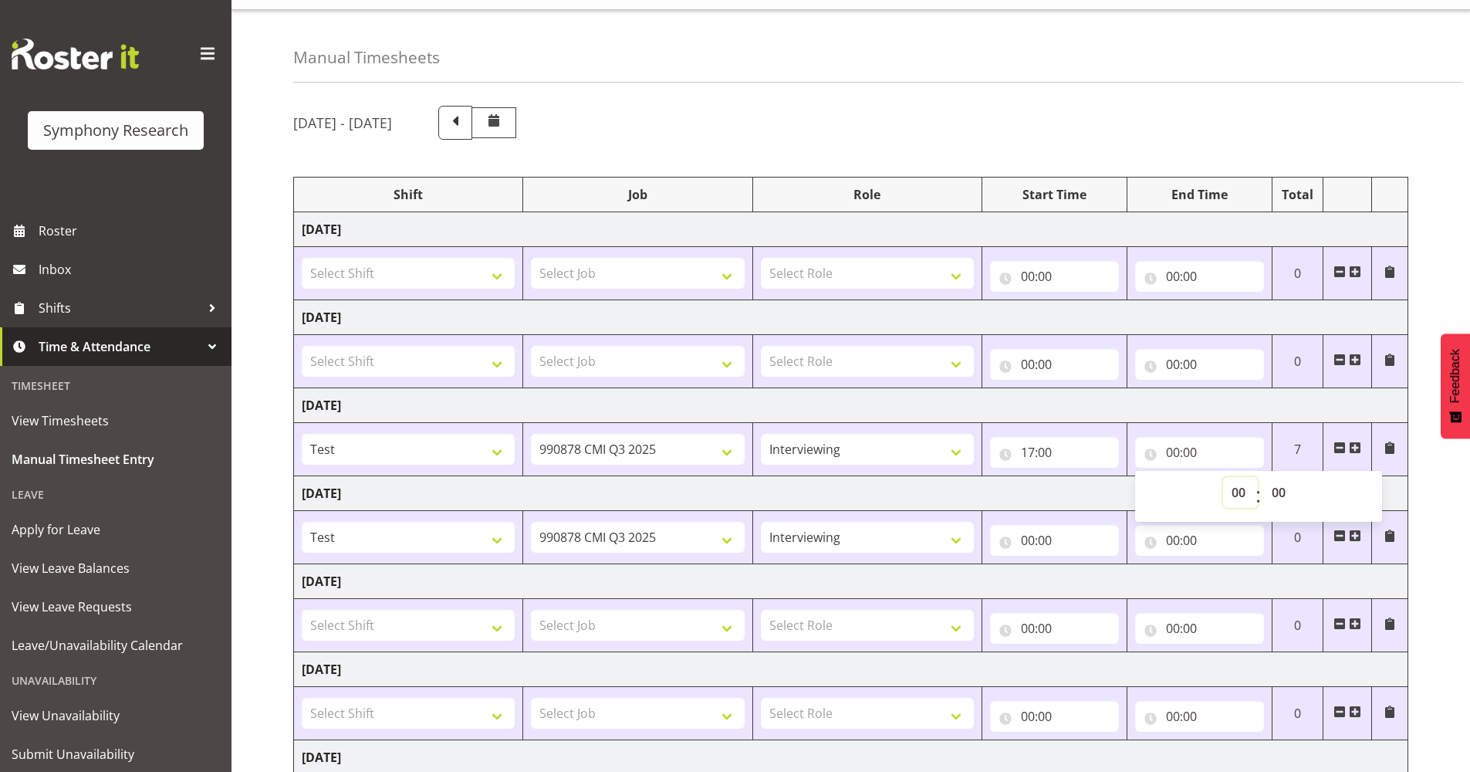
click at [1244, 499] on select "00 01 02 03 04 05 06 07 08 09 10 11 12 13 14 15 16 17 18 19 20 21 22 23" at bounding box center [1240, 492] width 35 height 31
select select "21"
click at [1223, 477] on select "00 01 02 03 04 05 06 07 08 09 10 11 12 13 14 15 16 17 18 19 20 21 22 23" at bounding box center [1240, 492] width 35 height 31
type input "21:00"
click at [1030, 542] on input "00:00" at bounding box center [1054, 540] width 129 height 31
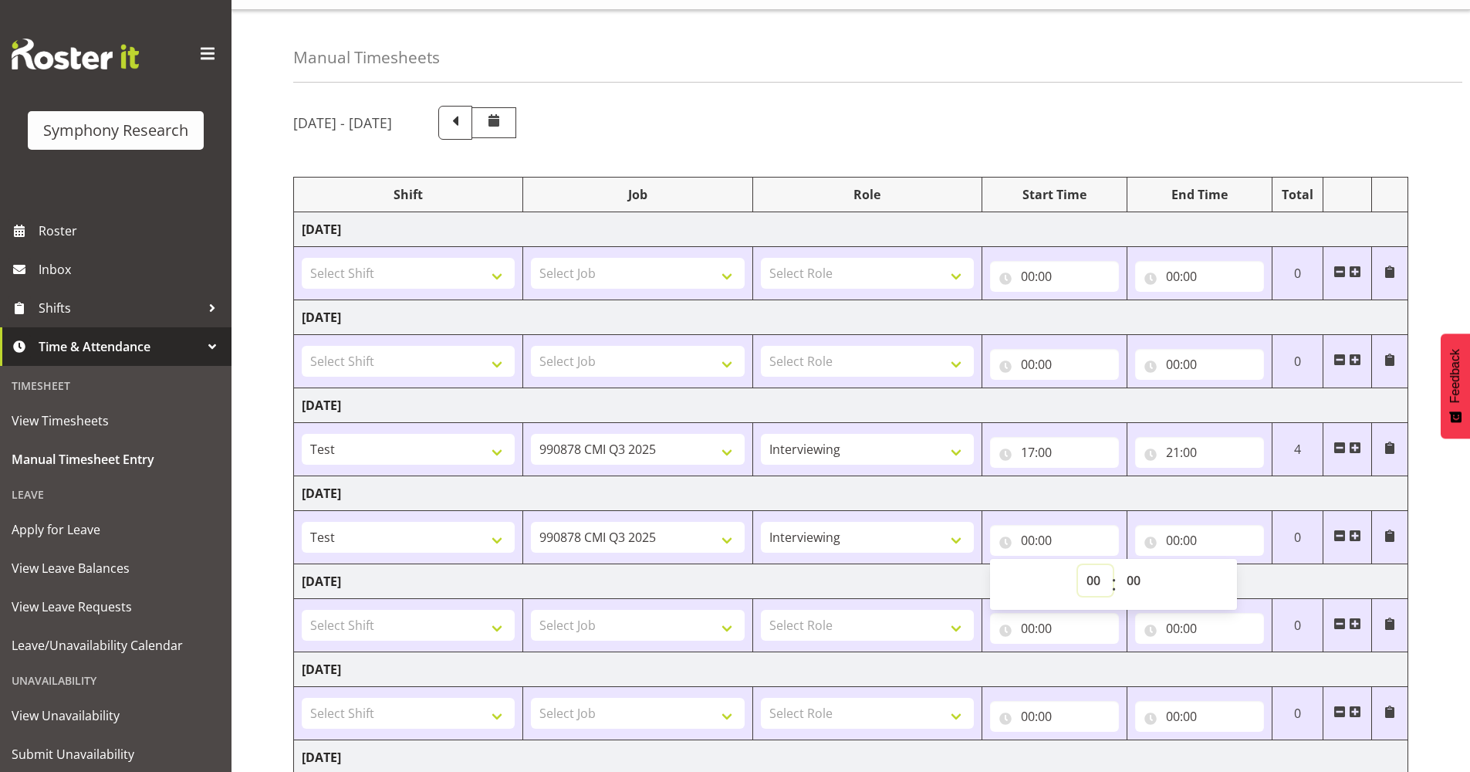
click at [1085, 579] on select "00 01 02 03 04 05 06 07 08 09 10 11 12 13 14 15 16 17 18 19 20 21 22 23" at bounding box center [1095, 580] width 35 height 31
select select "17"
click at [1078, 565] on select "00 01 02 03 04 05 06 07 08 09 10 11 12 13 14 15 16 17 18 19 20 21 22 23" at bounding box center [1095, 580] width 35 height 31
type input "17:00"
click at [1174, 535] on input "00:00" at bounding box center [1199, 540] width 129 height 31
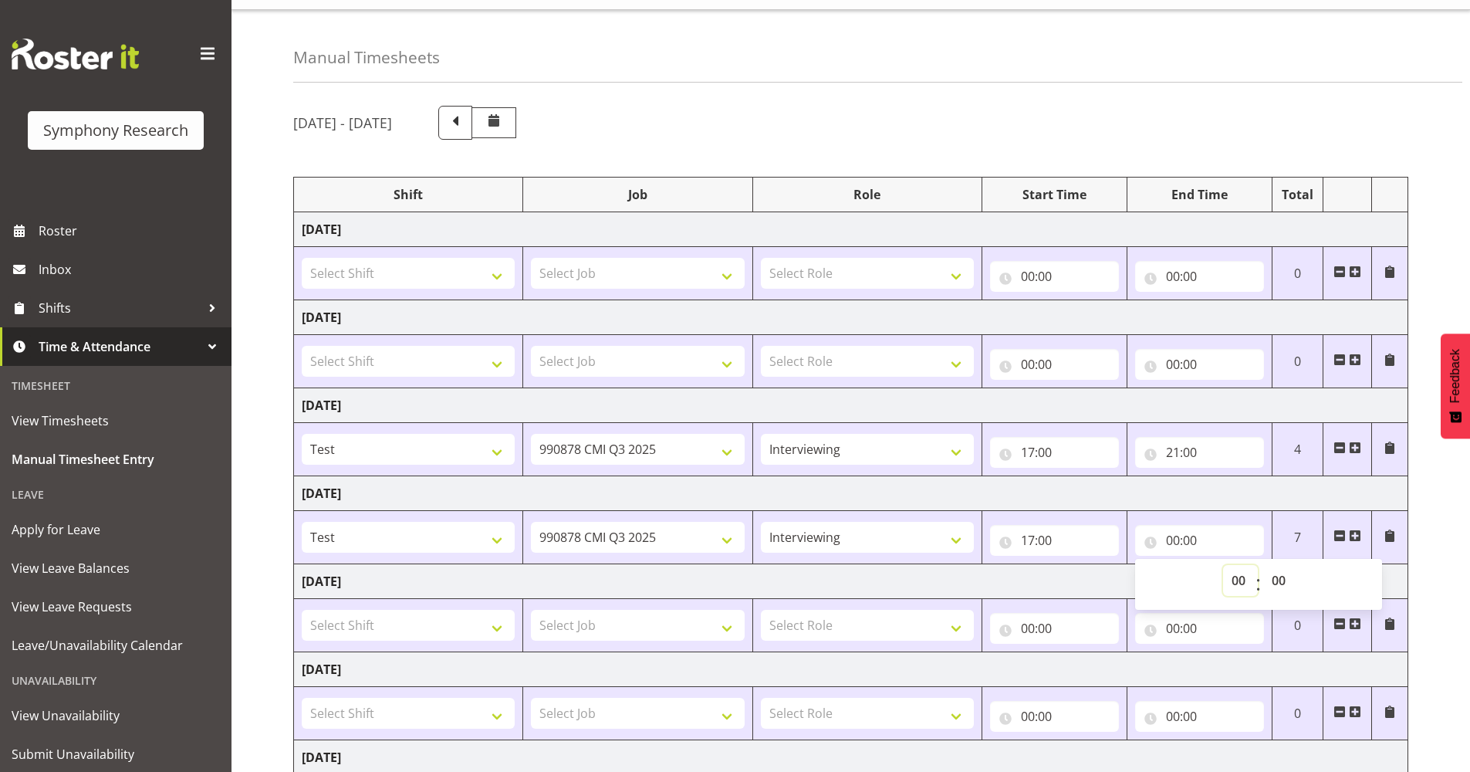
click at [1234, 582] on select "00 01 02 03 04 05 06 07 08 09 10 11 12 13 14 15 16 17 18 19 20 21 22 23" at bounding box center [1240, 580] width 35 height 31
select select "21"
click at [1223, 565] on select "00 01 02 03 04 05 06 07 08 09 10 11 12 13 14 15 16 17 18 19 20 21 22 23" at bounding box center [1240, 580] width 35 height 31
type input "21:00"
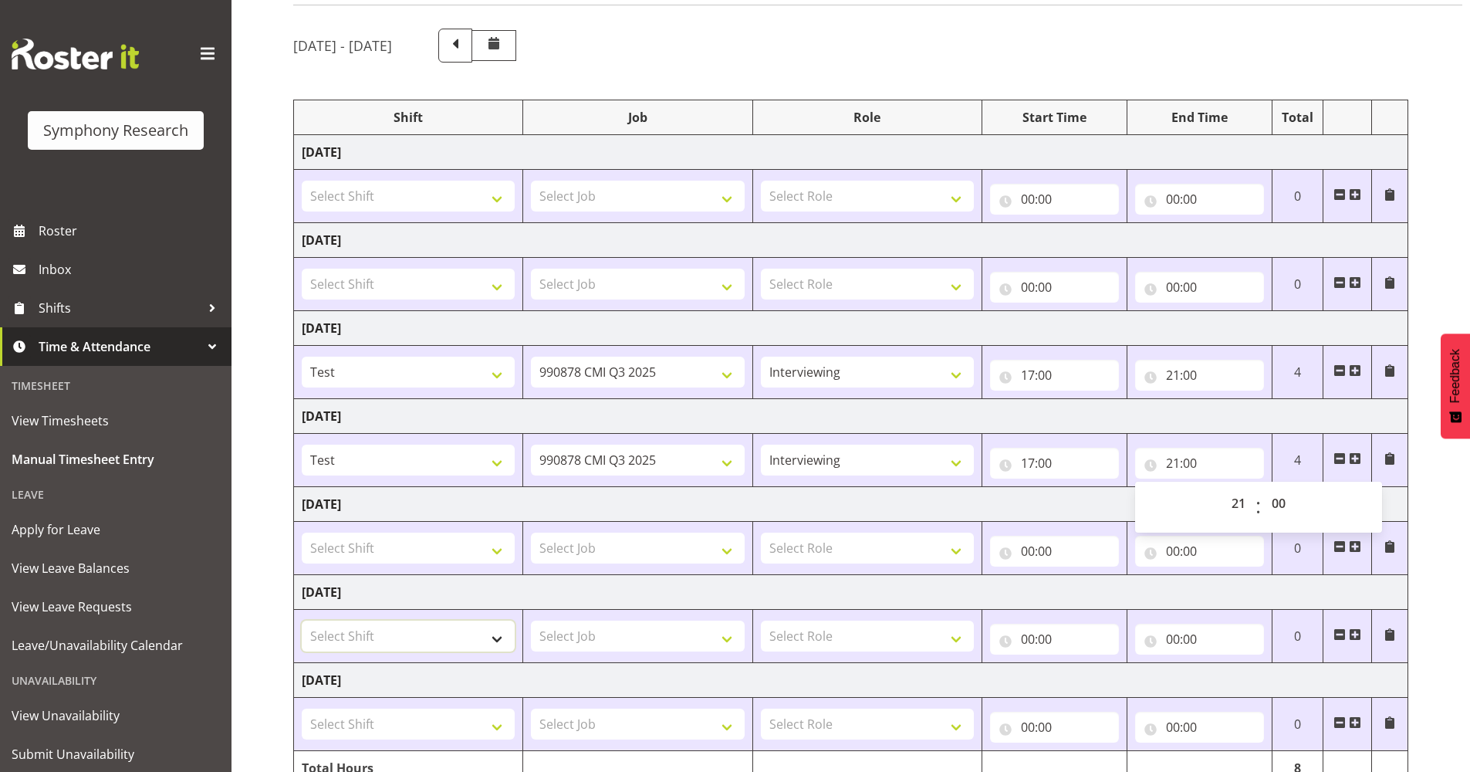
click at [486, 645] on select "Select Shift !!Project Briefing (Job to be assigned) !!Weekend Residential (Ros…" at bounding box center [408, 635] width 213 height 31
select select "2676"
click at [302, 620] on select "Select Shift !!Project Briefing (Job to be assigned) !!Weekend Residential (Ros…" at bounding box center [408, 635] width 213 height 31
click at [727, 633] on select "Select Job 550060 IF Admin 553492 World Poll Aus Wave 2 Main 2025 553493 World …" at bounding box center [637, 635] width 213 height 31
select select "10527"
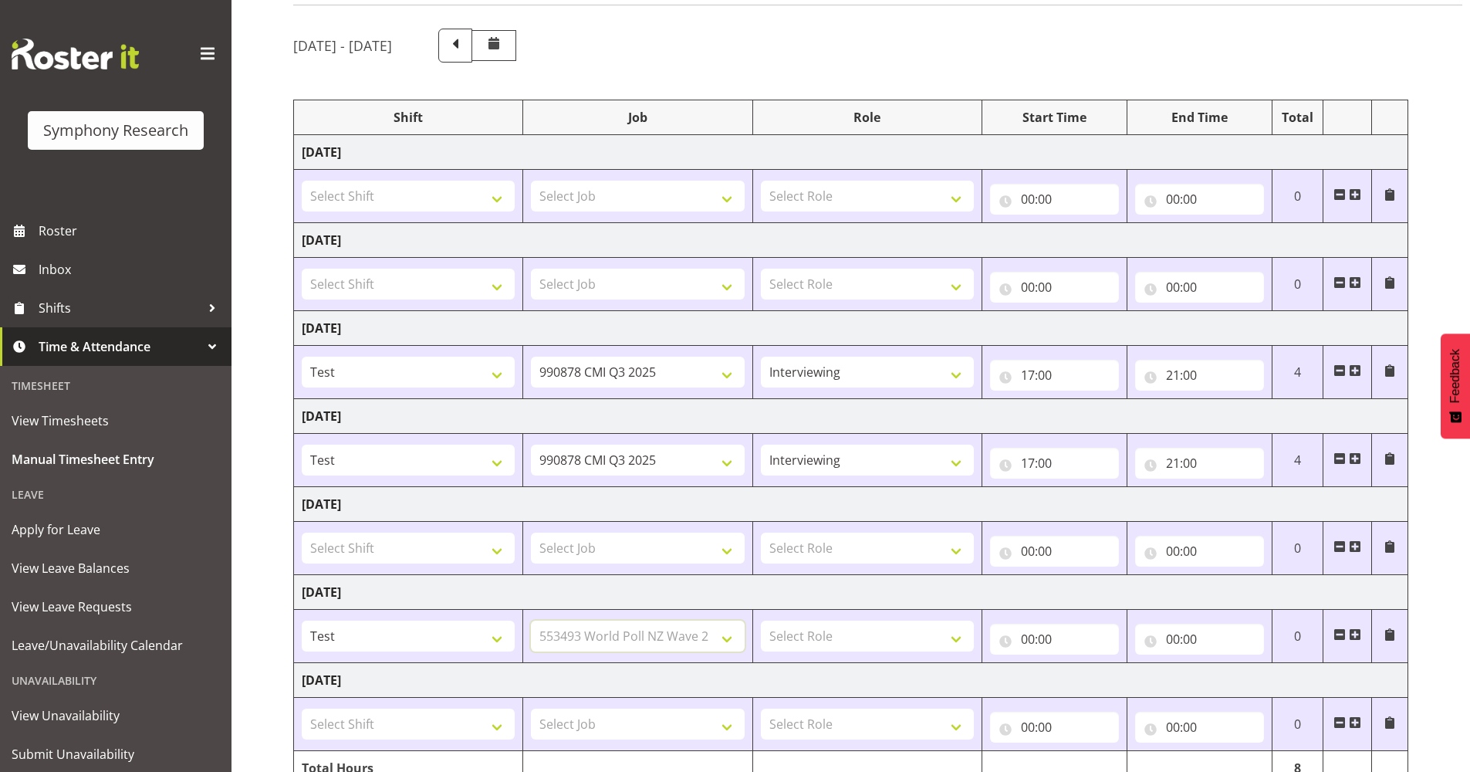
click at [531, 620] on select "Select Job 550060 IF Admin 553492 World Poll Aus Wave 2 Main 2025 553493 World …" at bounding box center [637, 635] width 213 height 31
click at [948, 648] on select "Select Role Briefing Interviewing" at bounding box center [867, 635] width 213 height 31
select select "297"
click at [761, 620] on select "Select Role Briefing Interviewing" at bounding box center [867, 635] width 213 height 31
click at [1031, 639] on input "00:00" at bounding box center [1054, 638] width 129 height 31
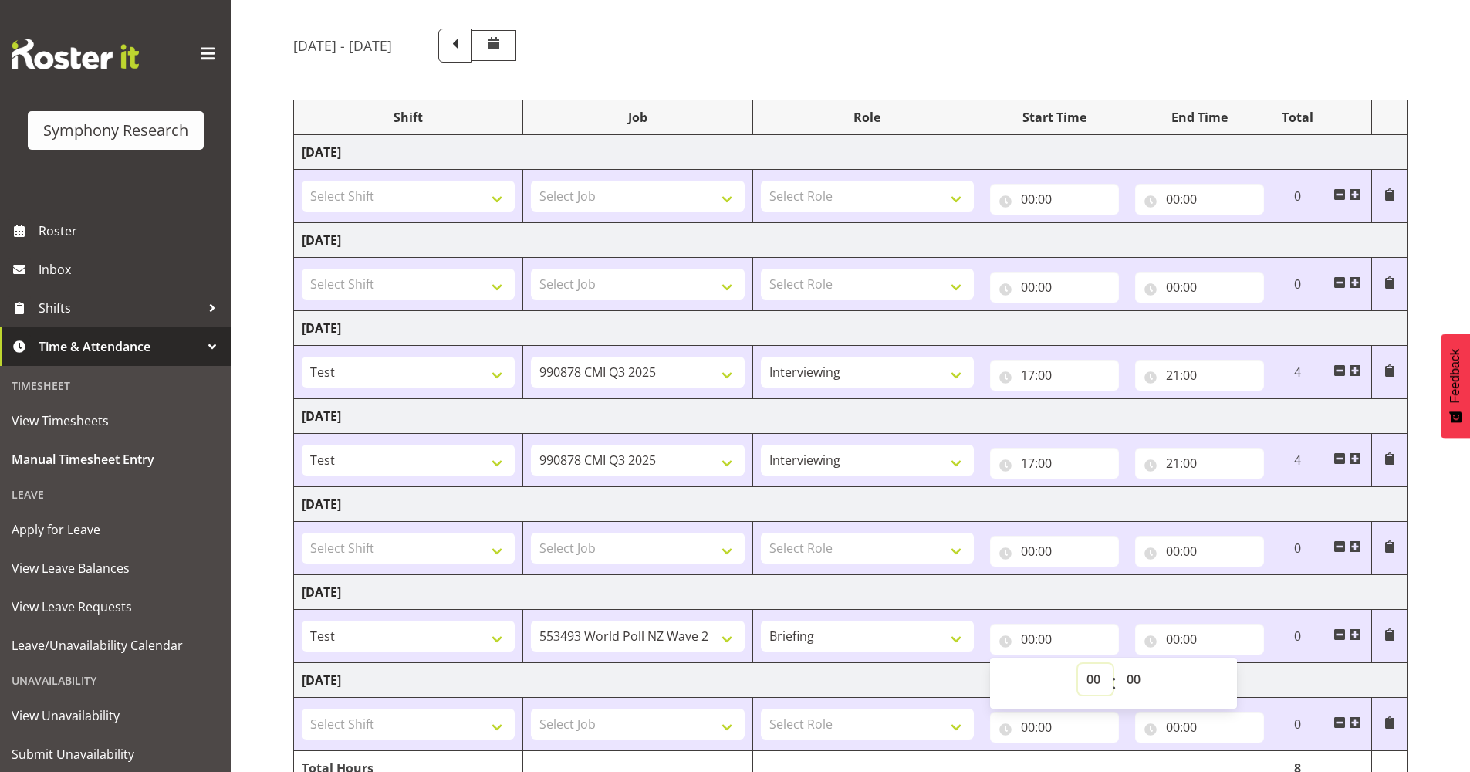
click at [1103, 684] on select "00 01 02 03 04 05 06 07 08 09 10 11 12 13 14 15 16 17 18 19 20 21 22 23" at bounding box center [1095, 679] width 35 height 31
select select "17"
click at [1078, 664] on select "00 01 02 03 04 05 06 07 08 09 10 11 12 13 14 15 16 17 18 19 20 21 22 23" at bounding box center [1095, 679] width 35 height 31
type input "17:00"
click at [1173, 639] on input "00:00" at bounding box center [1199, 638] width 129 height 31
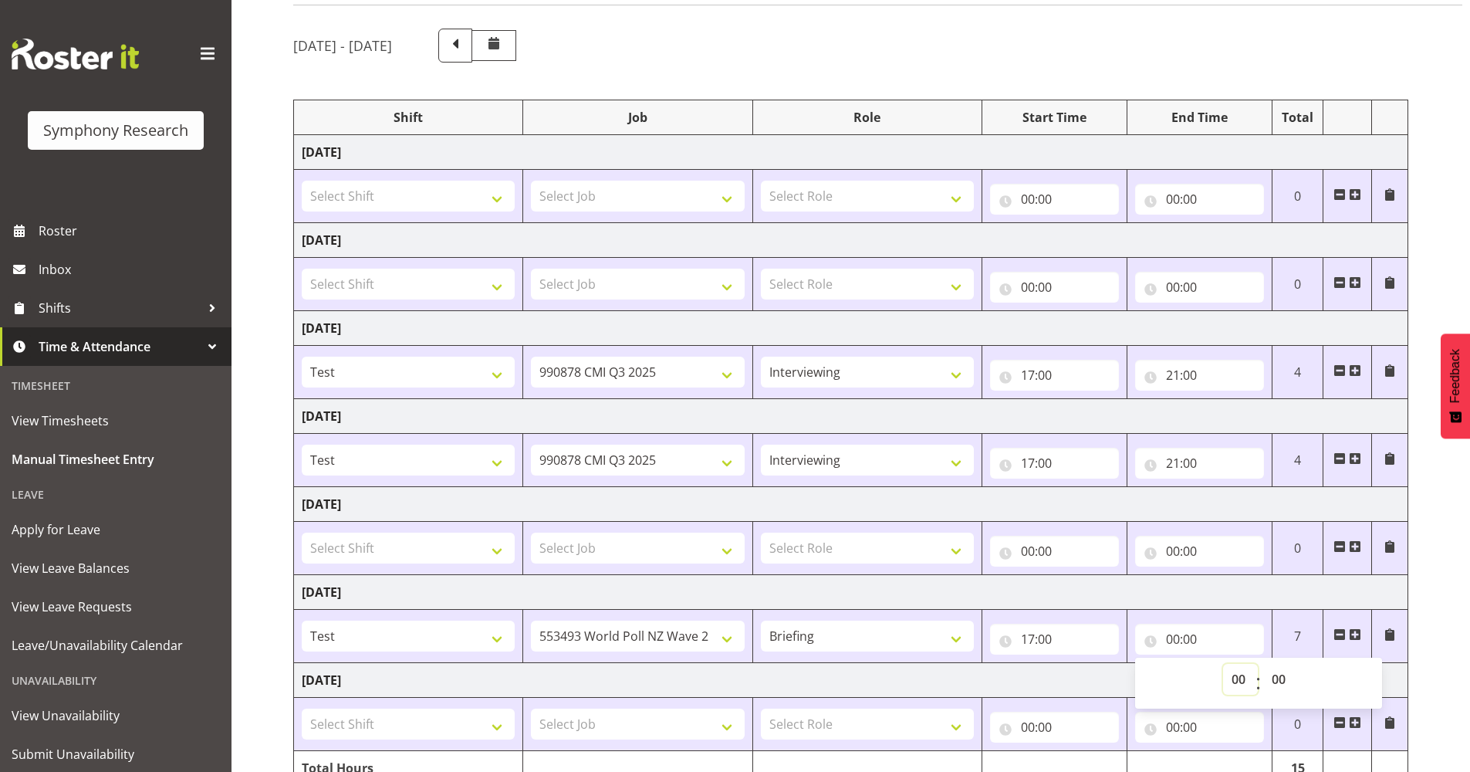
click at [1241, 683] on select "00 01 02 03 04 05 06 07 08 09 10 11 12 13 14 15 16 17 18 19 20 21 22 23" at bounding box center [1240, 679] width 35 height 31
select select "21"
click at [1223, 664] on select "00 01 02 03 04 05 06 07 08 09 10 11 12 13 14 15 16 17 18 19 20 21 22 23" at bounding box center [1240, 679] width 35 height 31
type input "21:00"
click at [1238, 681] on select "00 01 02 03 04 05 06 07 08 09 10 11 12 13 14 15 16 17 18 19 20 21 22 23" at bounding box center [1240, 679] width 35 height 31
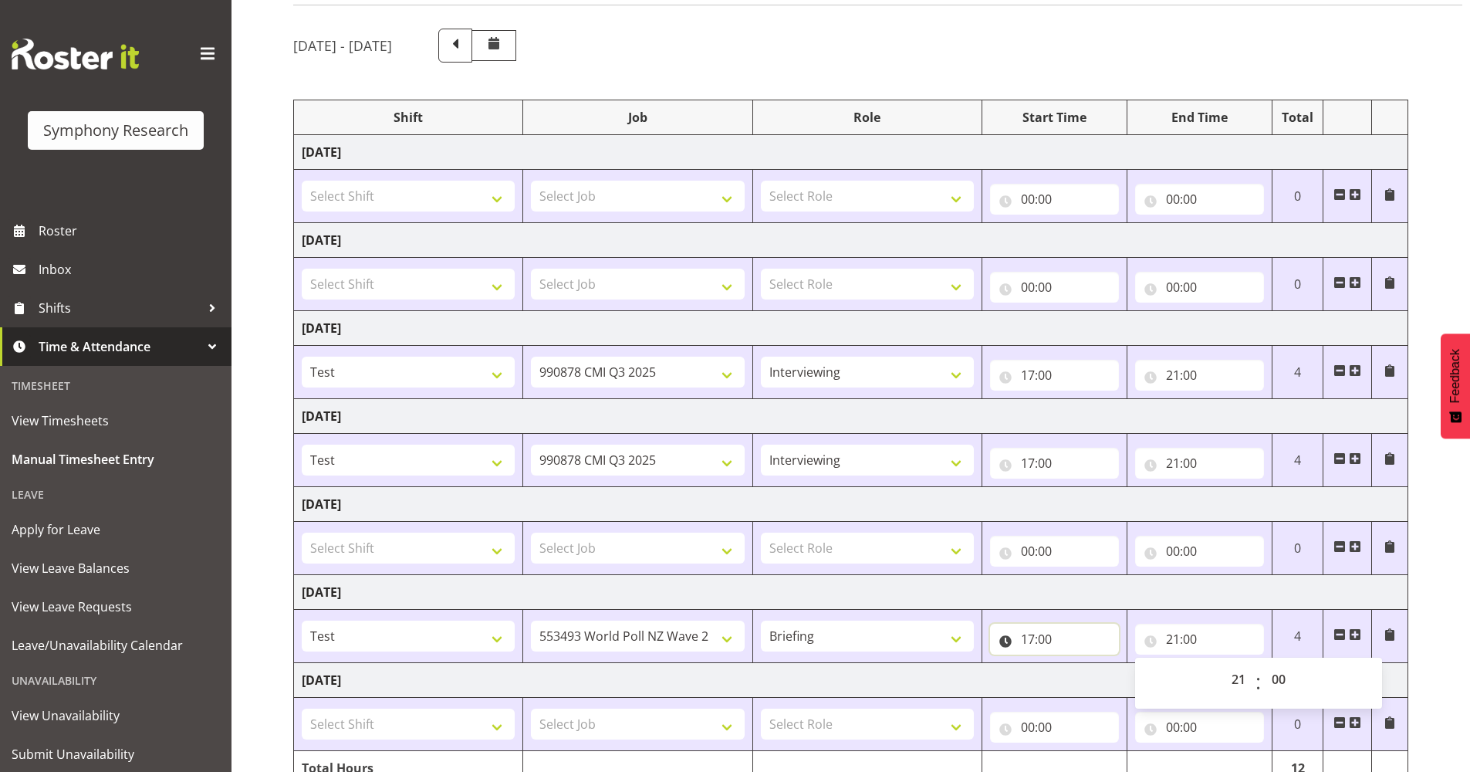
click at [1035, 637] on input "17:00" at bounding box center [1054, 638] width 129 height 31
click at [1100, 678] on select "00 01 02 03 04 05 06 07 08 09 10 11 12 13 14 15 16 17 18 19 20 21 22 23" at bounding box center [1095, 679] width 35 height 31
select select "10"
click at [1078, 664] on select "00 01 02 03 04 05 06 07 08 09 10 11 12 13 14 15 16 17 18 19 20 21 22 23" at bounding box center [1095, 679] width 35 height 31
type input "10:00"
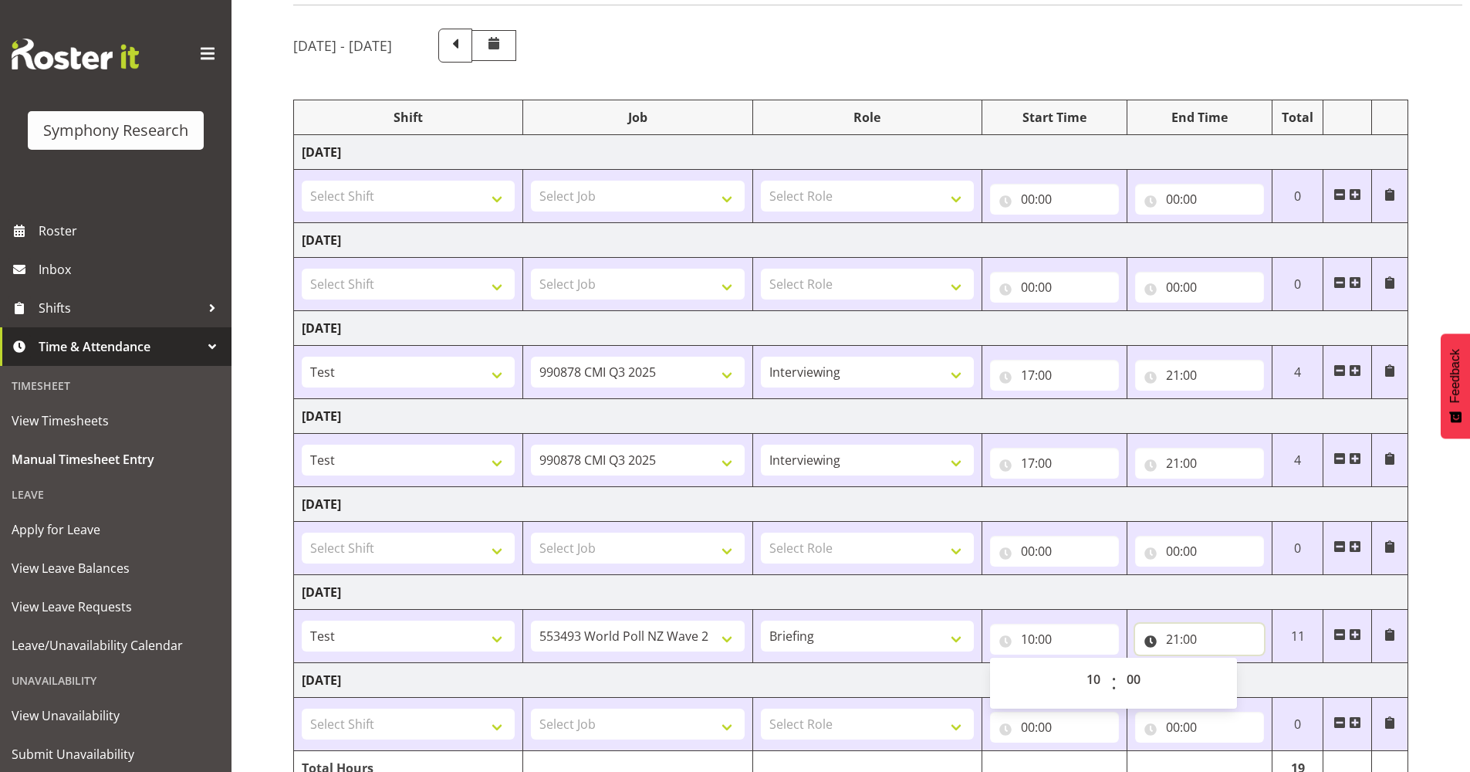
click at [1178, 640] on input "21:00" at bounding box center [1199, 638] width 129 height 31
click at [1173, 633] on input "21:00" at bounding box center [1199, 638] width 129 height 31
click at [1237, 676] on select "00 01 02 03 04 05 06 07 08 09 10 11 12 13 14 15 16 17 18 19 20 21 22 23" at bounding box center [1240, 679] width 35 height 31
select select "16"
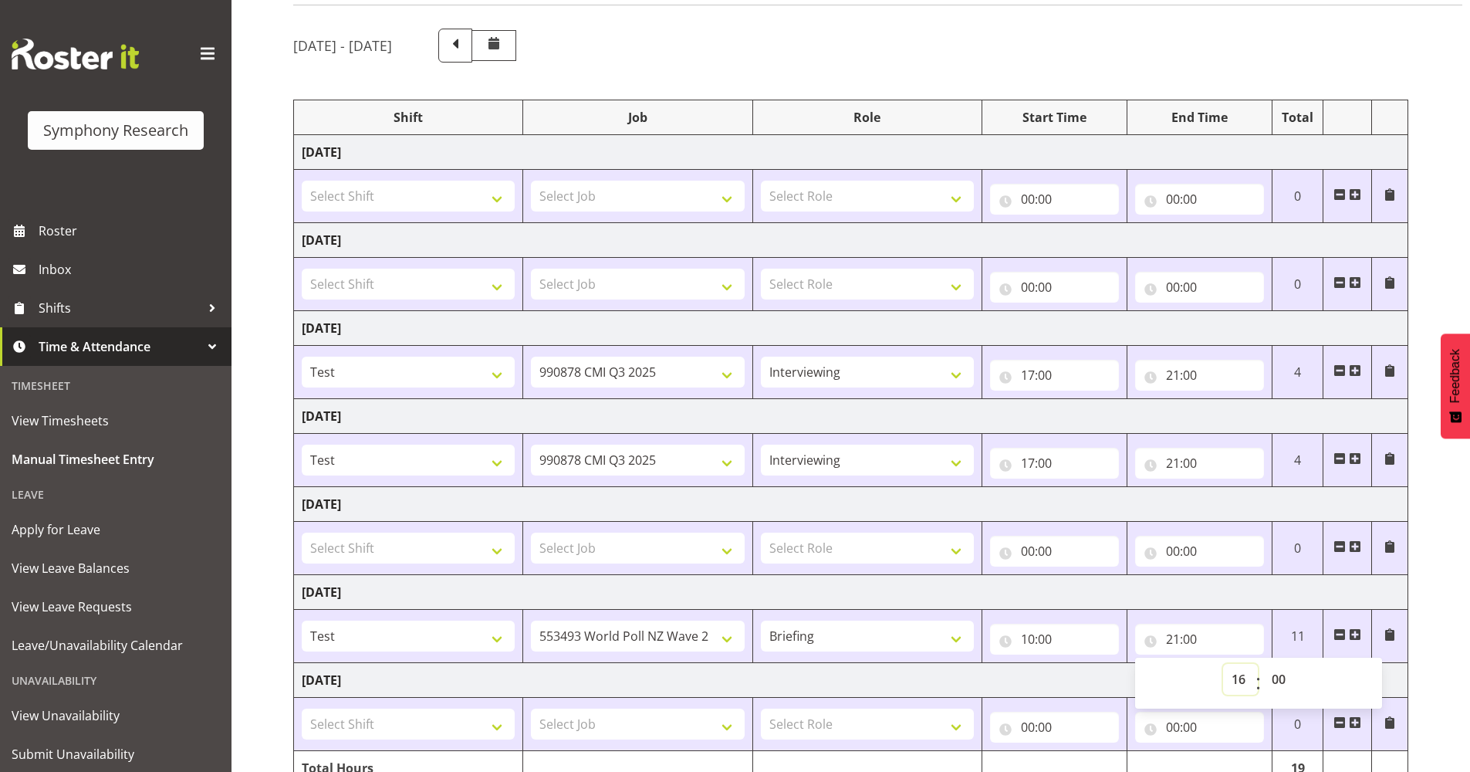
click at [1223, 664] on select "00 01 02 03 04 05 06 07 08 09 10 11 12 13 14 15 16 17 18 19 20 21 22 23" at bounding box center [1240, 679] width 35 height 31
type input "16:00"
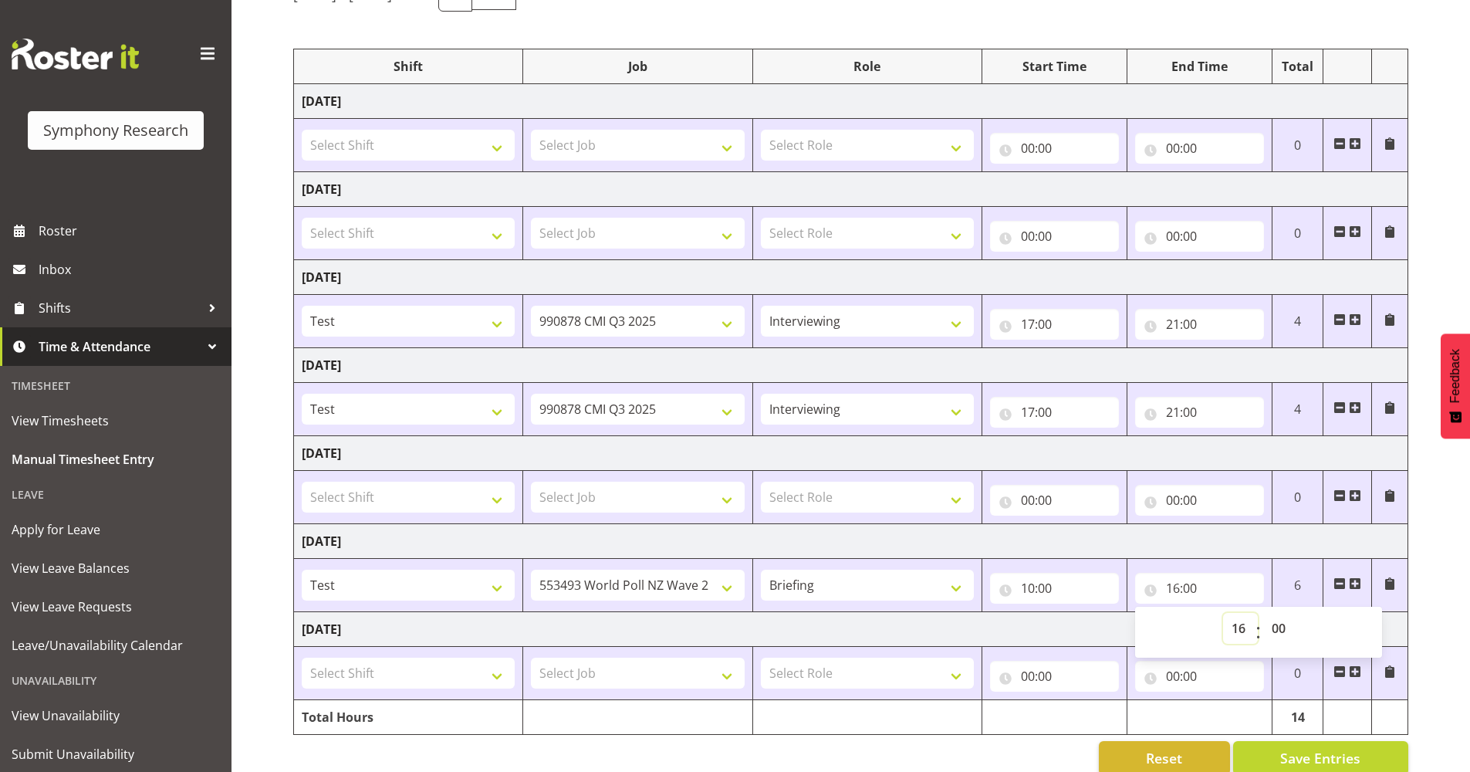
scroll to position [186, 0]
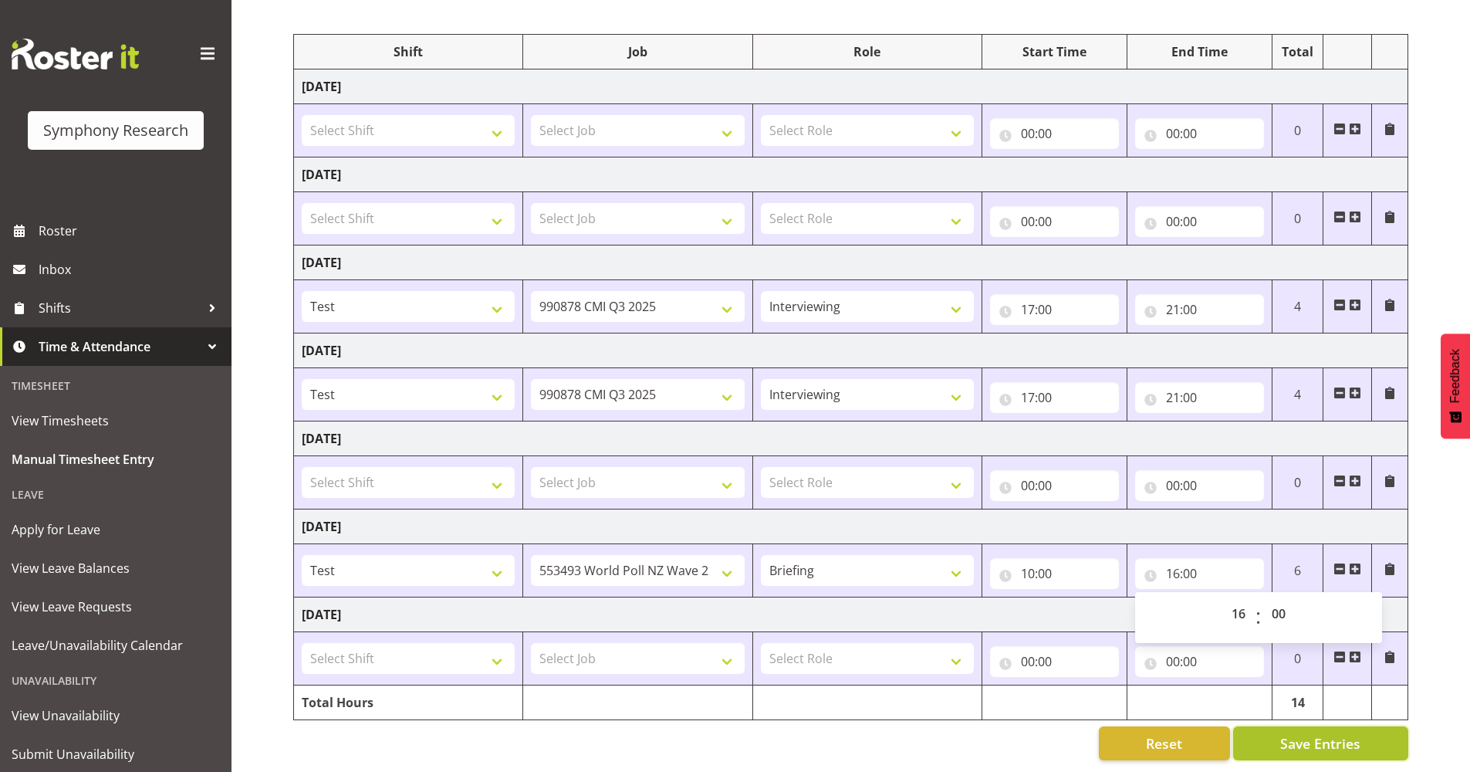
click at [1315, 733] on span "Save Entries" at bounding box center [1320, 743] width 80 height 20
click at [1336, 738] on span "Save Entries" at bounding box center [1320, 743] width 80 height 20
